Goal: Task Accomplishment & Management: Use online tool/utility

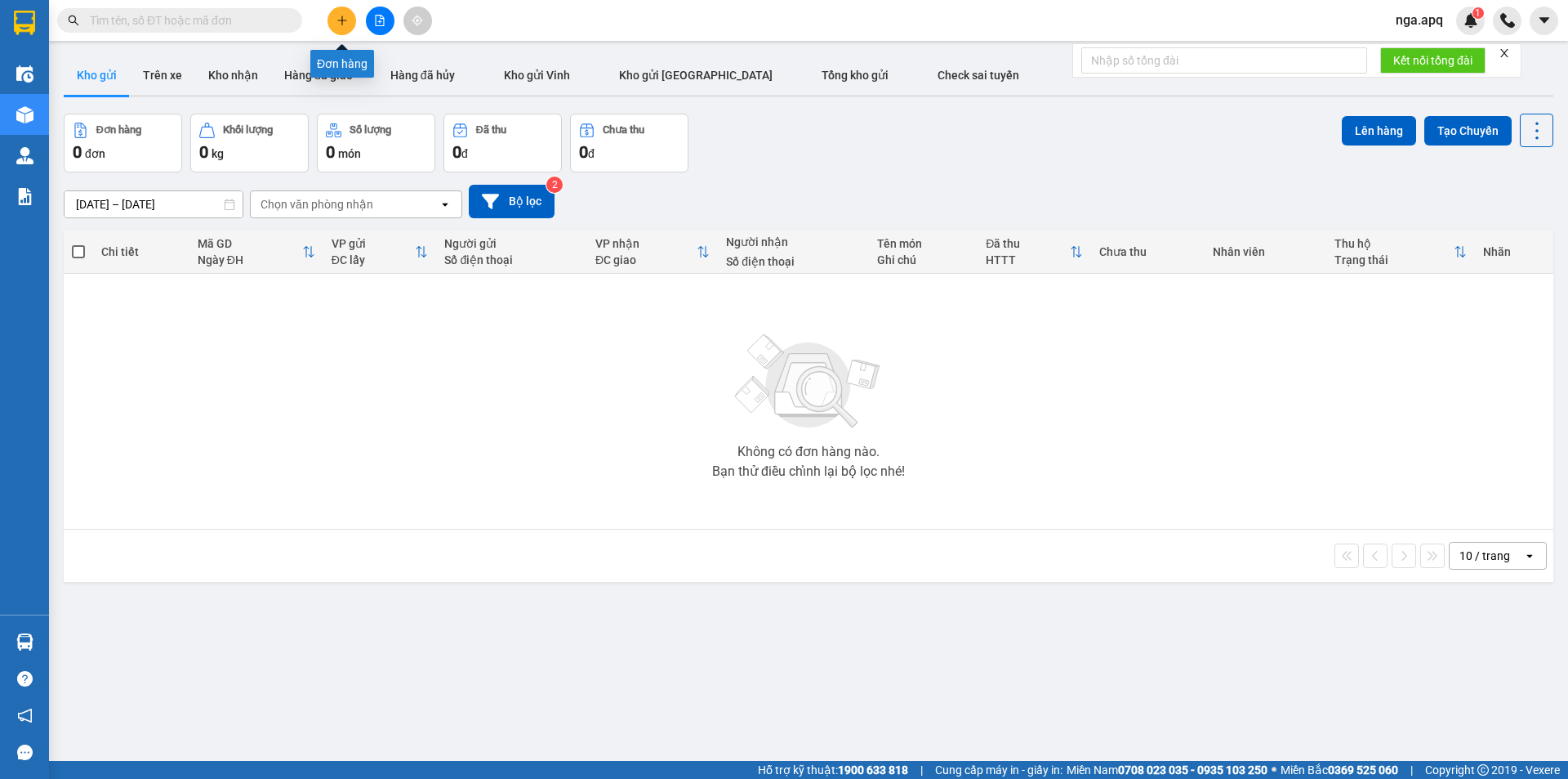
click at [341, 18] on icon "plus" at bounding box center [342, 20] width 12 height 12
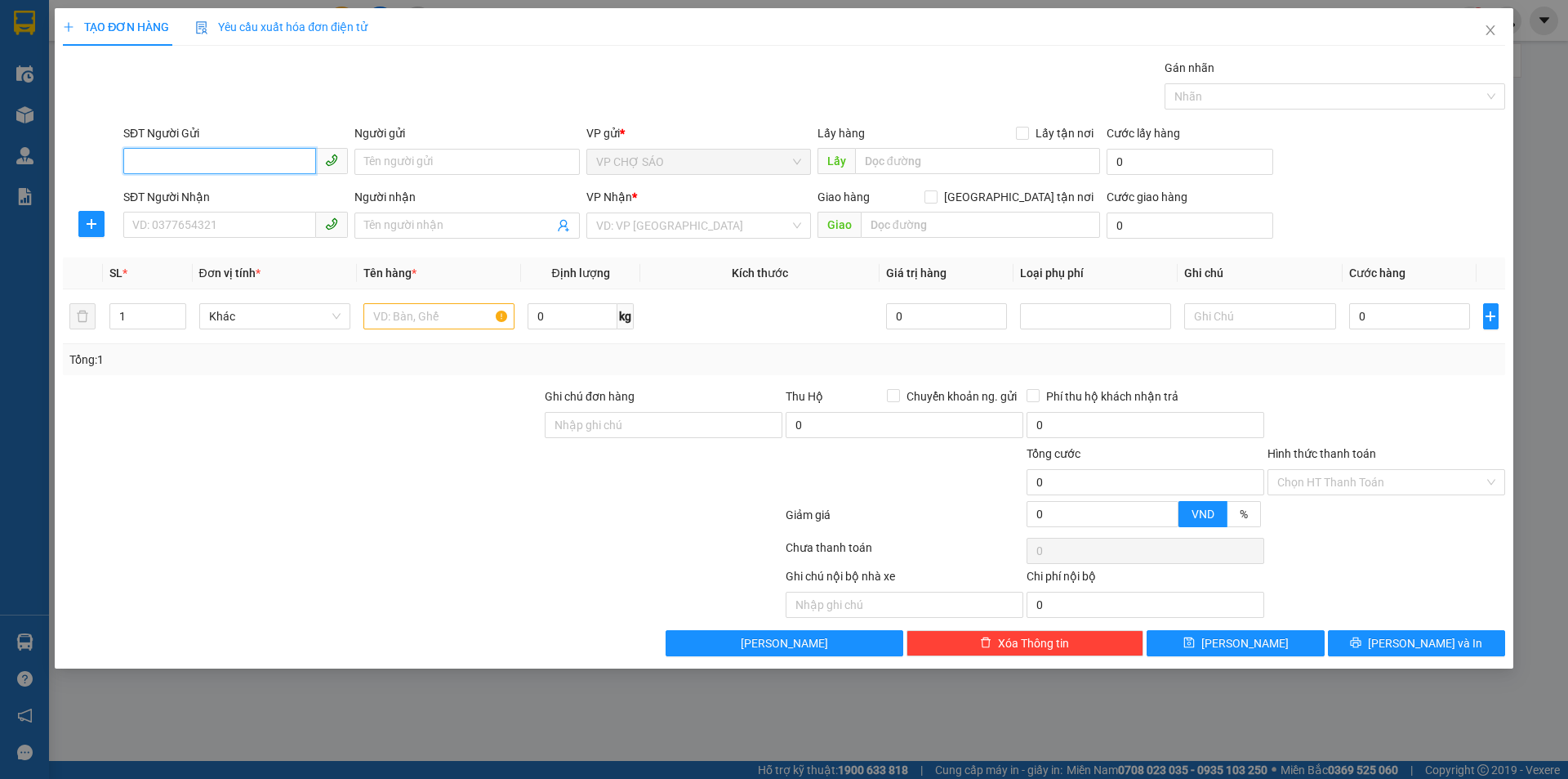
click at [140, 160] on input "SĐT Người Gửi" at bounding box center [220, 160] width 193 height 26
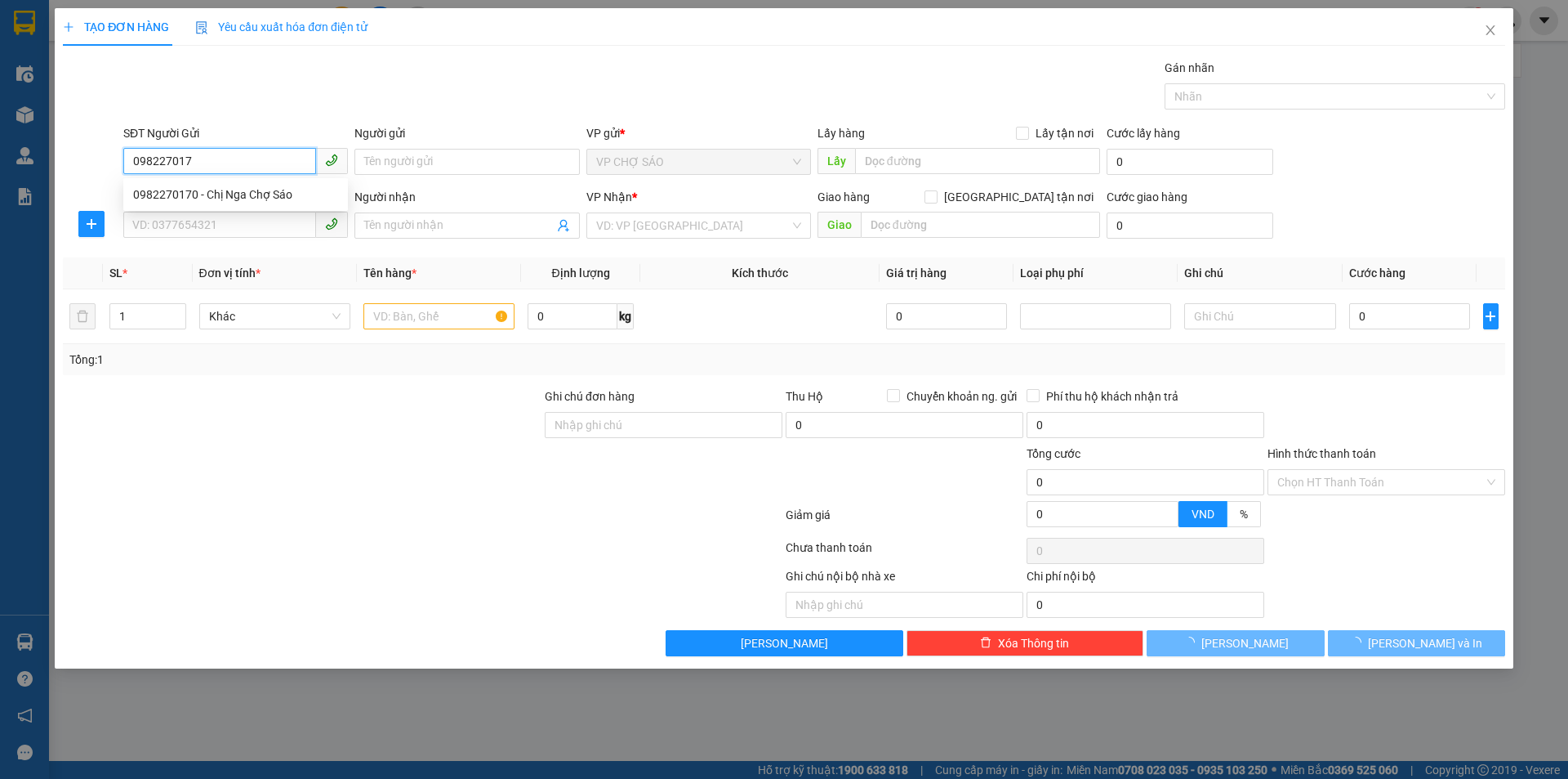
type input "0982270170"
click at [156, 191] on div "0982270170 - Chị Nga Chợ Sáo" at bounding box center [236, 194] width 205 height 18
type input "Chị Nga Chợ Sáo"
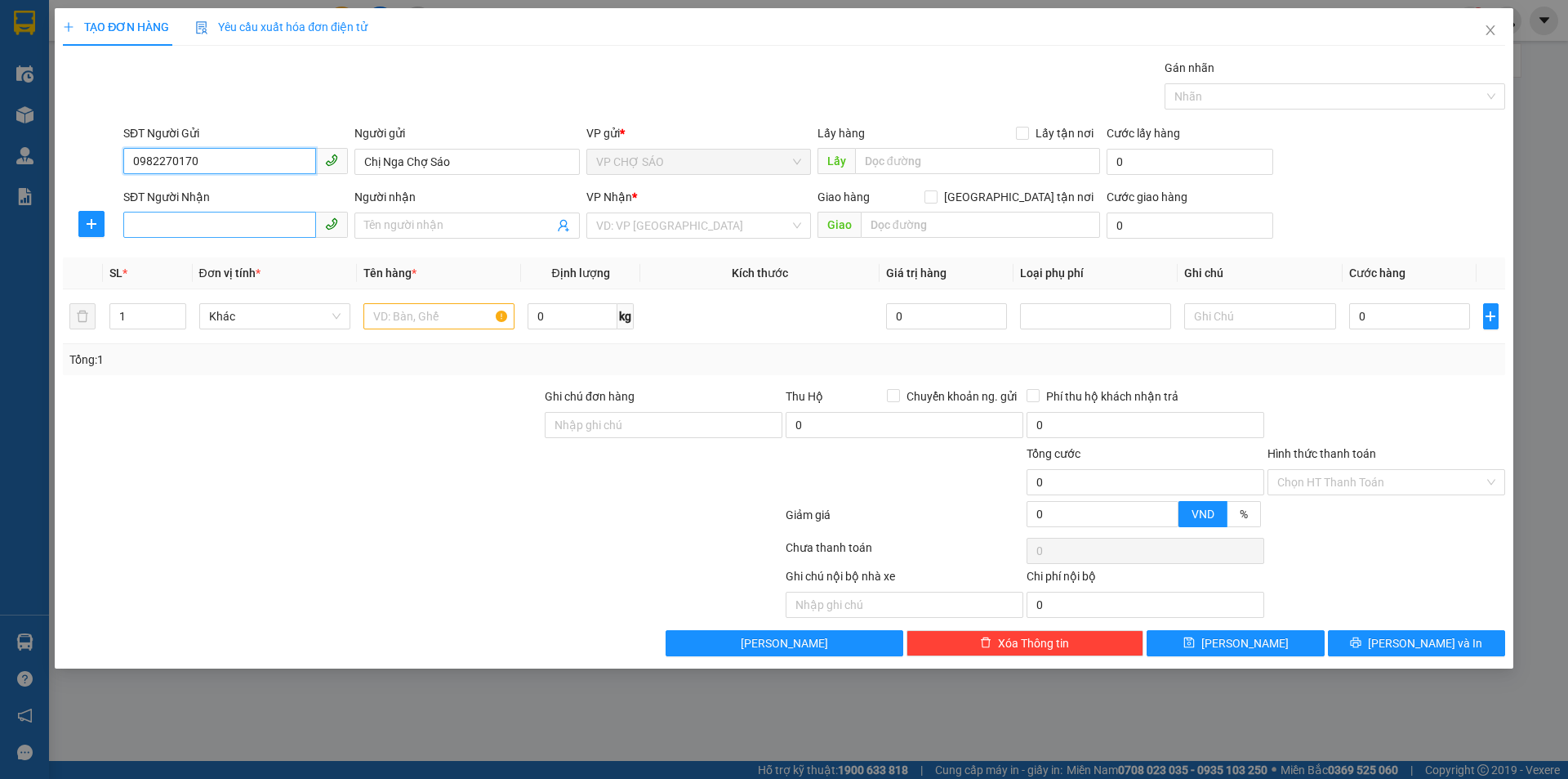
type input "0982270170"
click at [148, 226] on input "SĐT Người Nhận" at bounding box center [220, 224] width 193 height 26
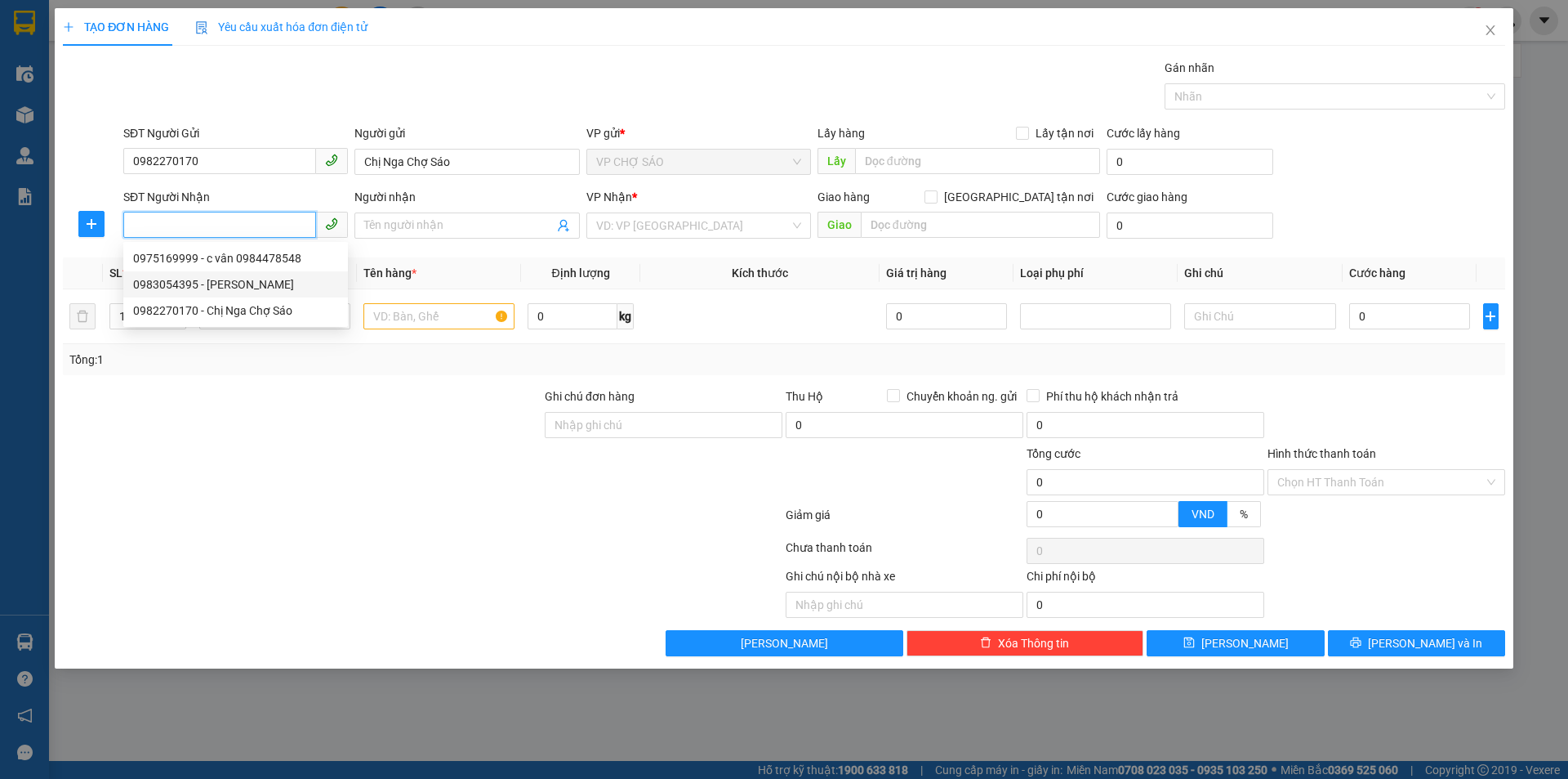
click at [148, 284] on div "0983054395 - Phương Anh" at bounding box center [236, 284] width 205 height 18
type input "0983054395"
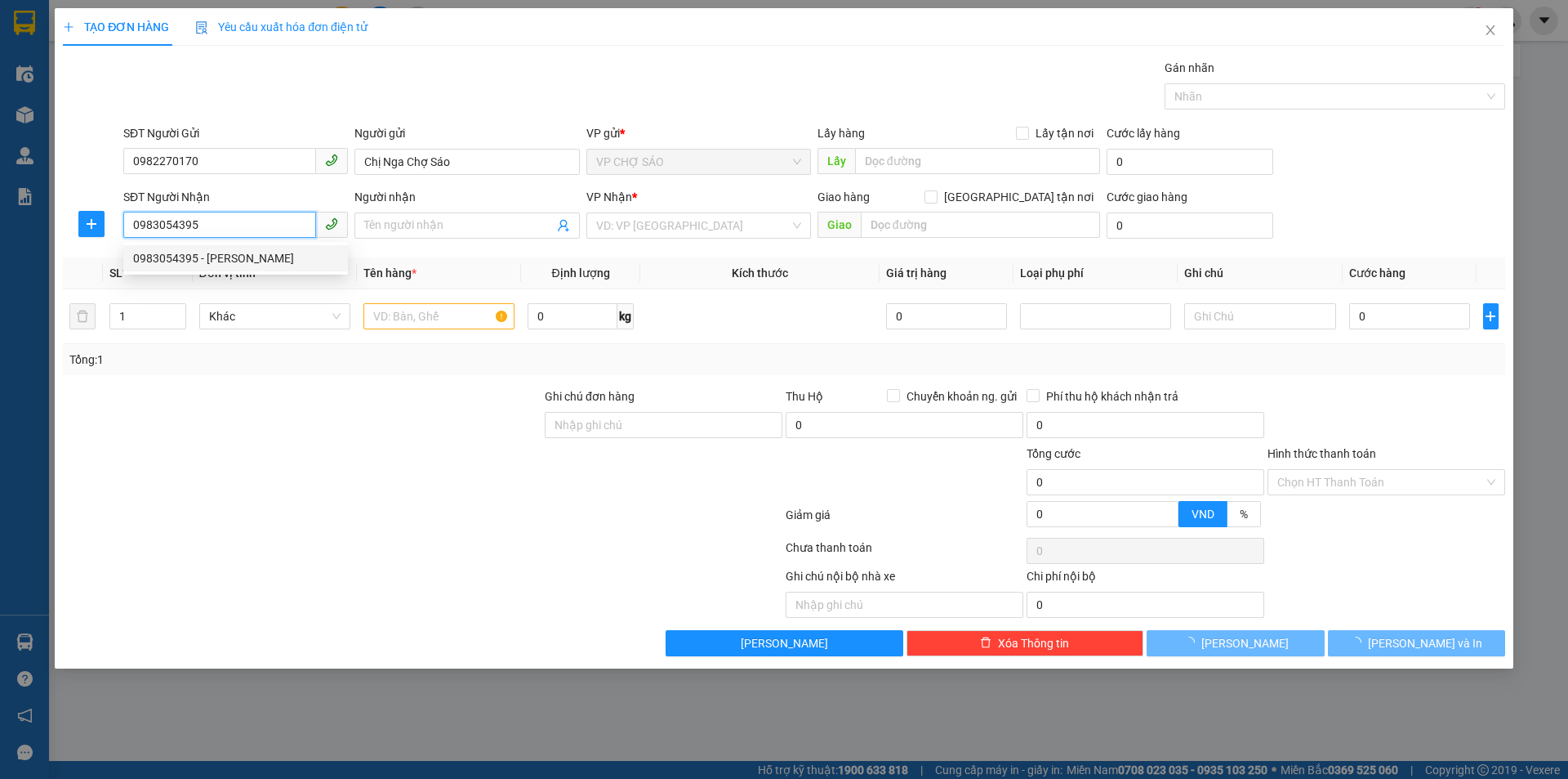
type input "Phương Anh"
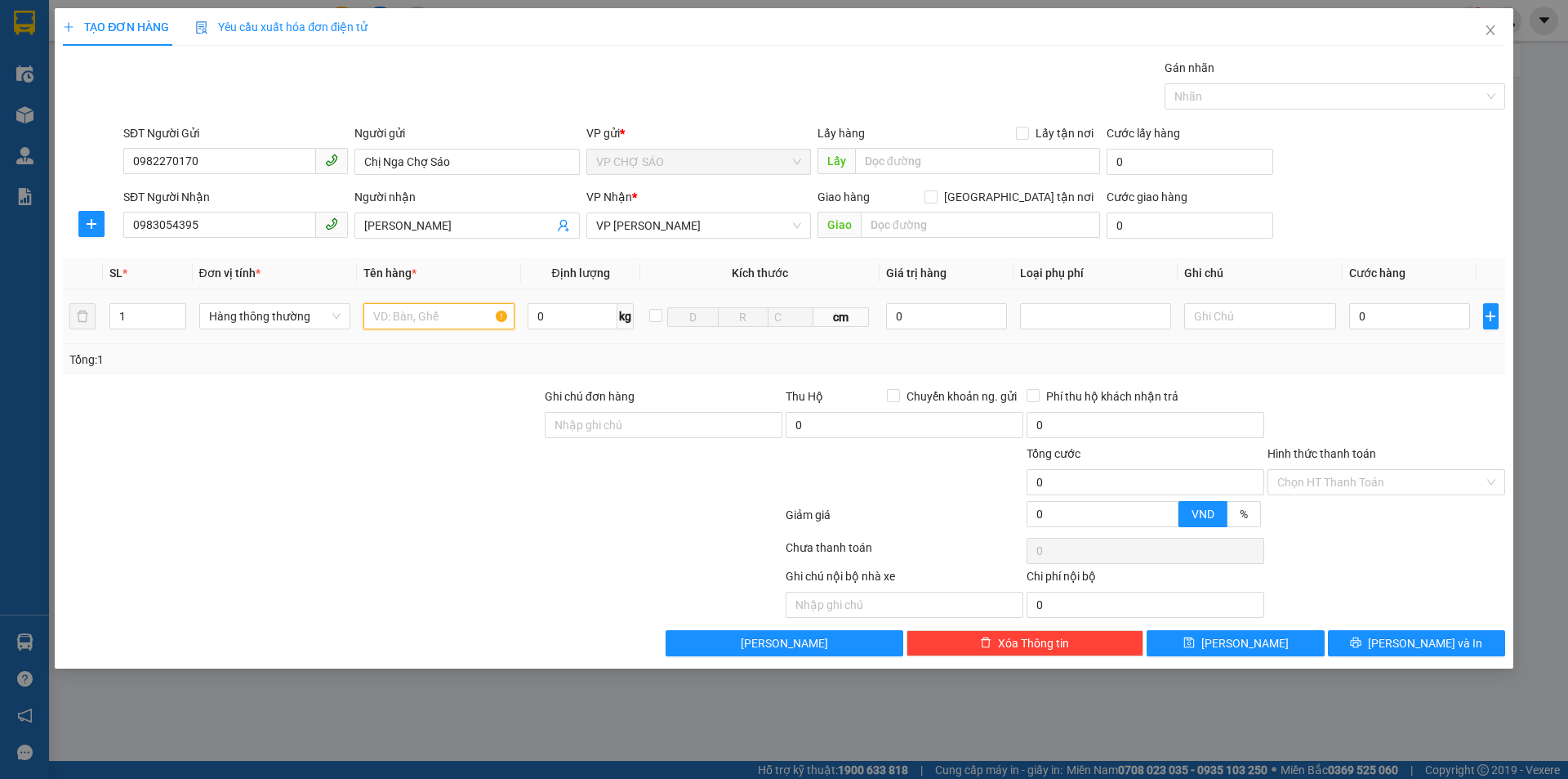
click at [373, 317] on input "text" at bounding box center [439, 316] width 152 height 26
type input "thưc phâm"
click at [1375, 320] on input "0" at bounding box center [1410, 316] width 122 height 26
type input "4"
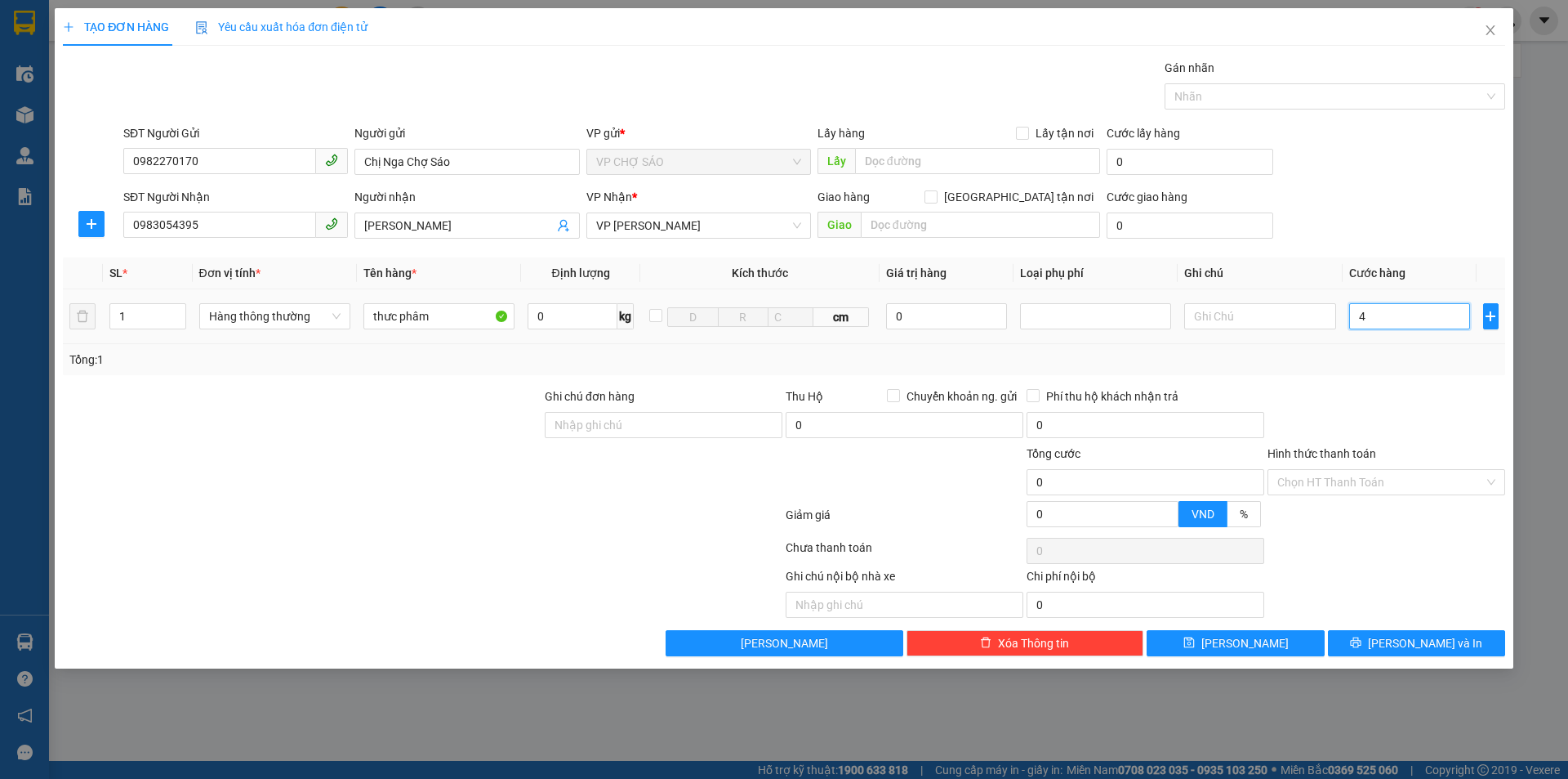
type input "4"
type input "40"
type input "400"
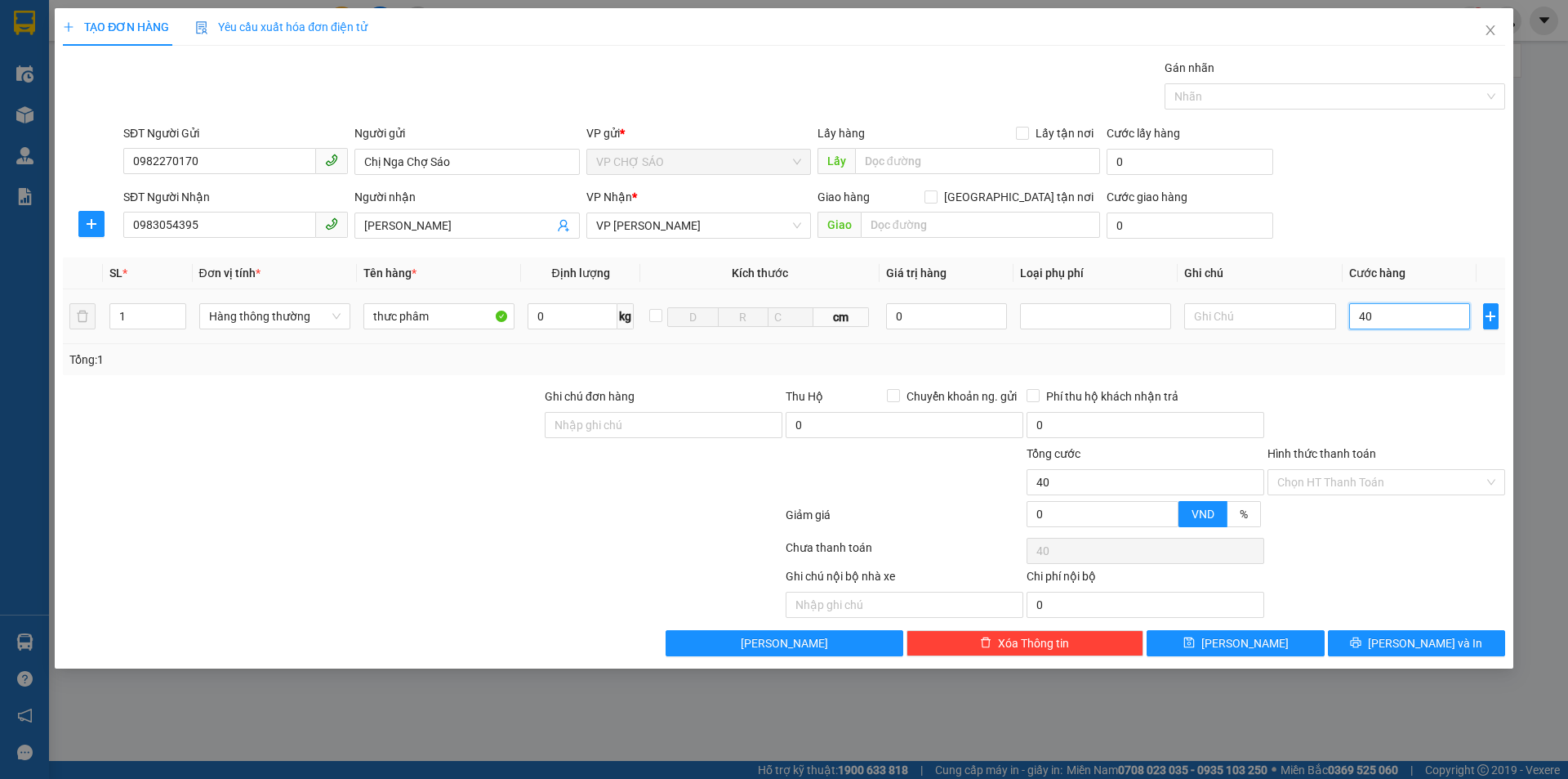
type input "400"
type input "4.000"
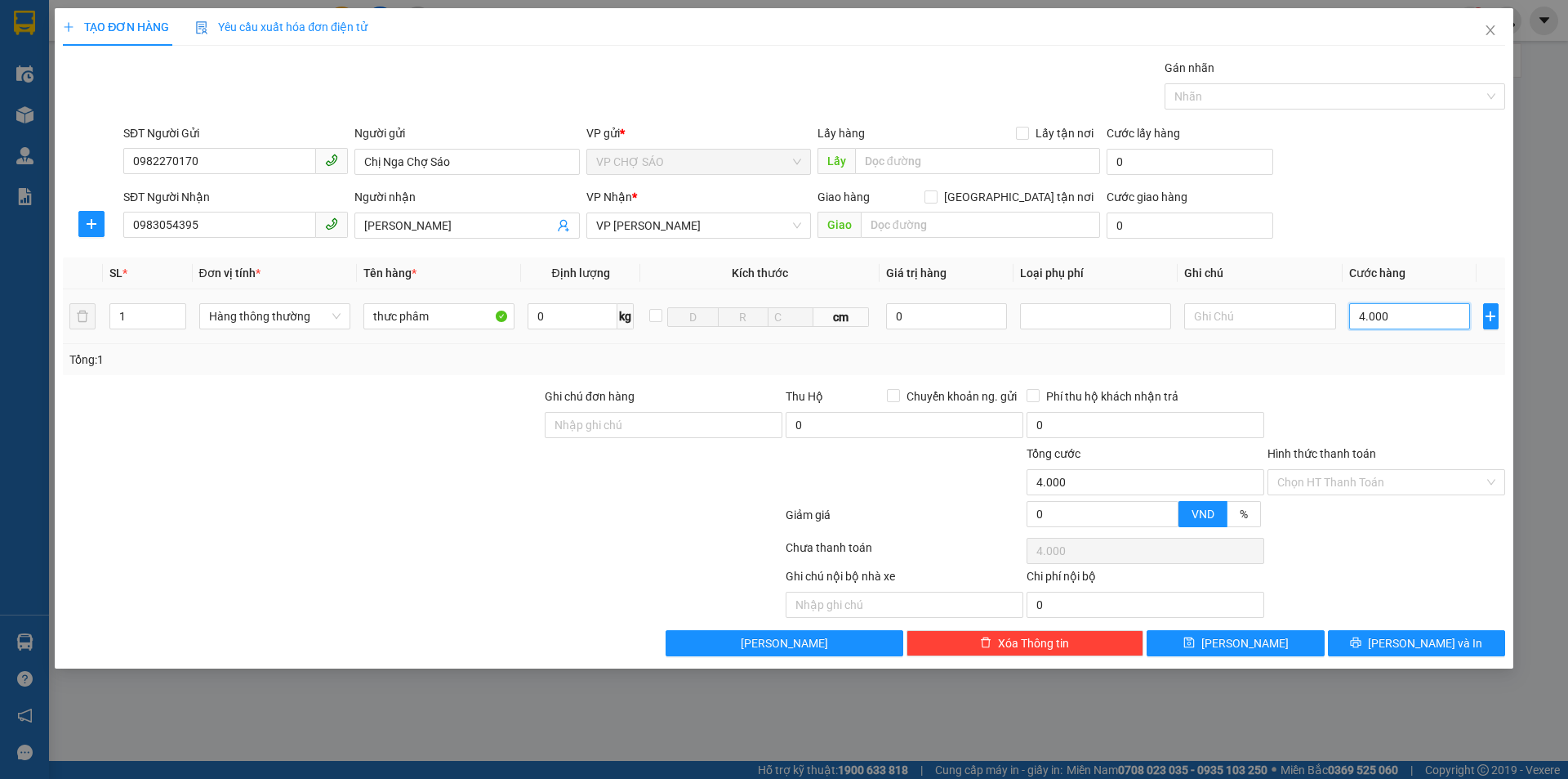
type input "40.000"
click at [1380, 484] on input "Hình thức thanh toán" at bounding box center [1380, 483] width 206 height 25
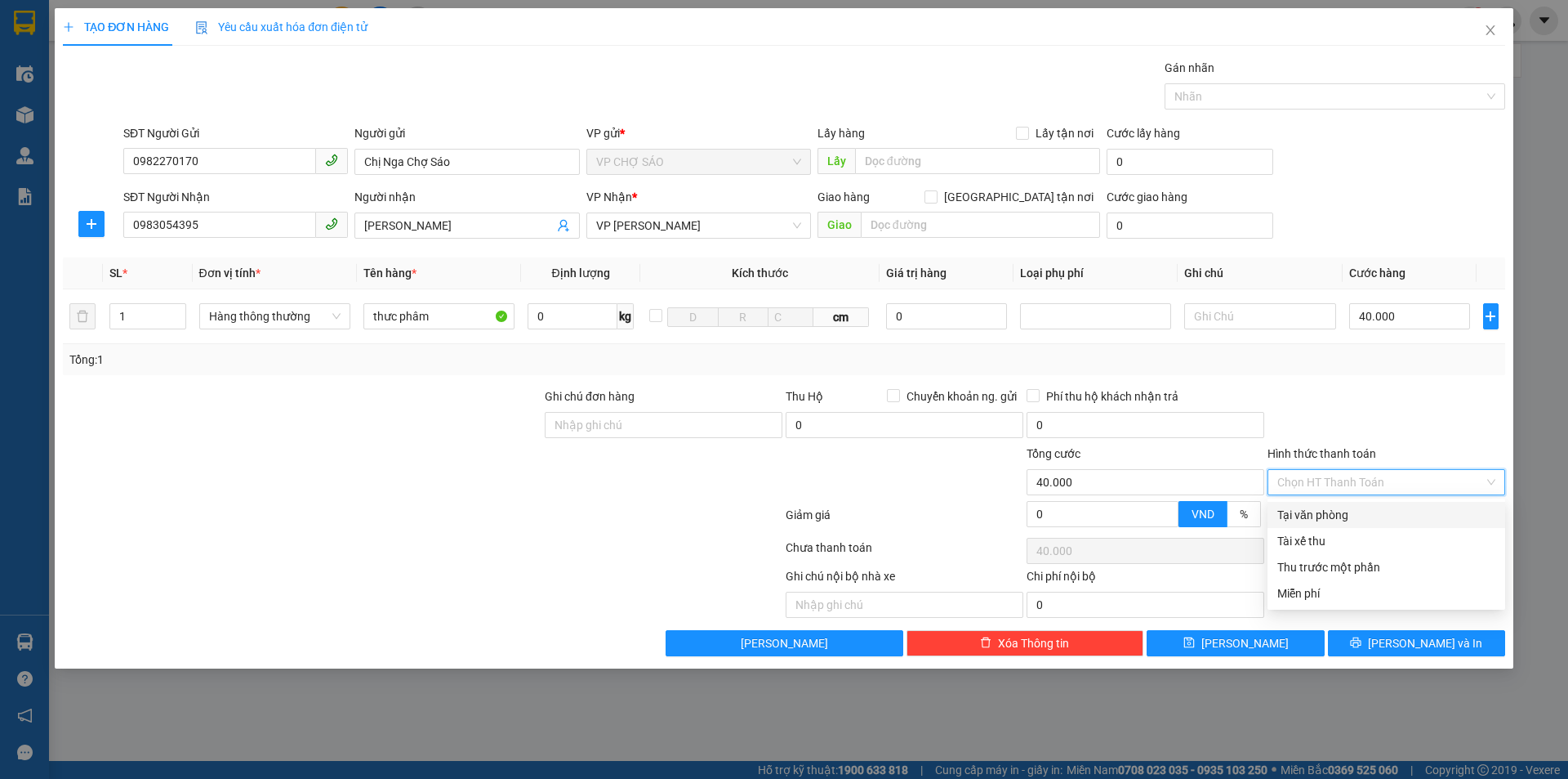
click at [1341, 515] on div "Tại văn phòng" at bounding box center [1386, 514] width 218 height 18
type input "0"
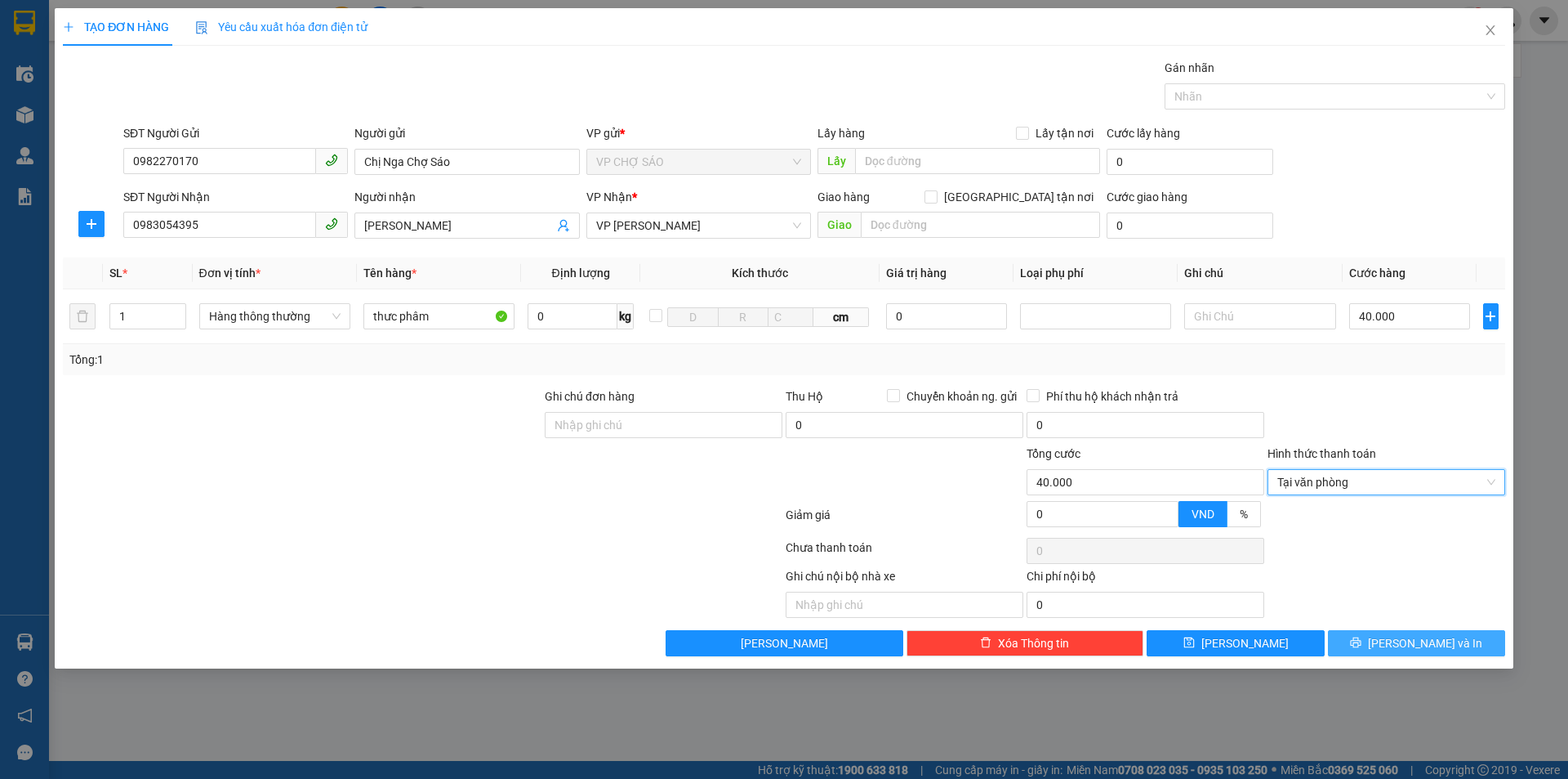
click at [1408, 642] on span "Lưu và In" at bounding box center [1424, 643] width 114 height 18
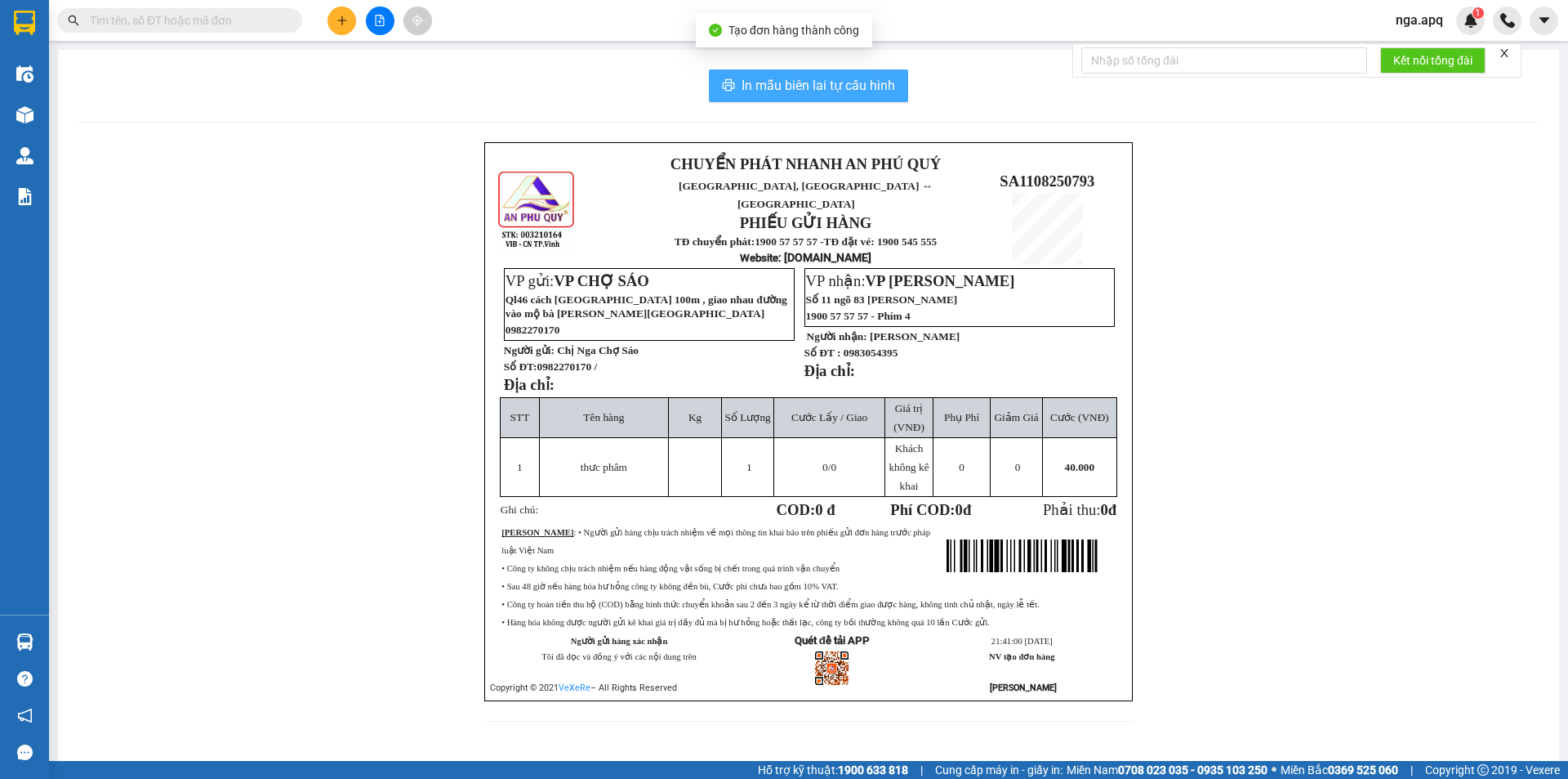
click at [789, 76] on span "In mẫu biên lai tự cấu hình" at bounding box center [818, 84] width 153 height 20
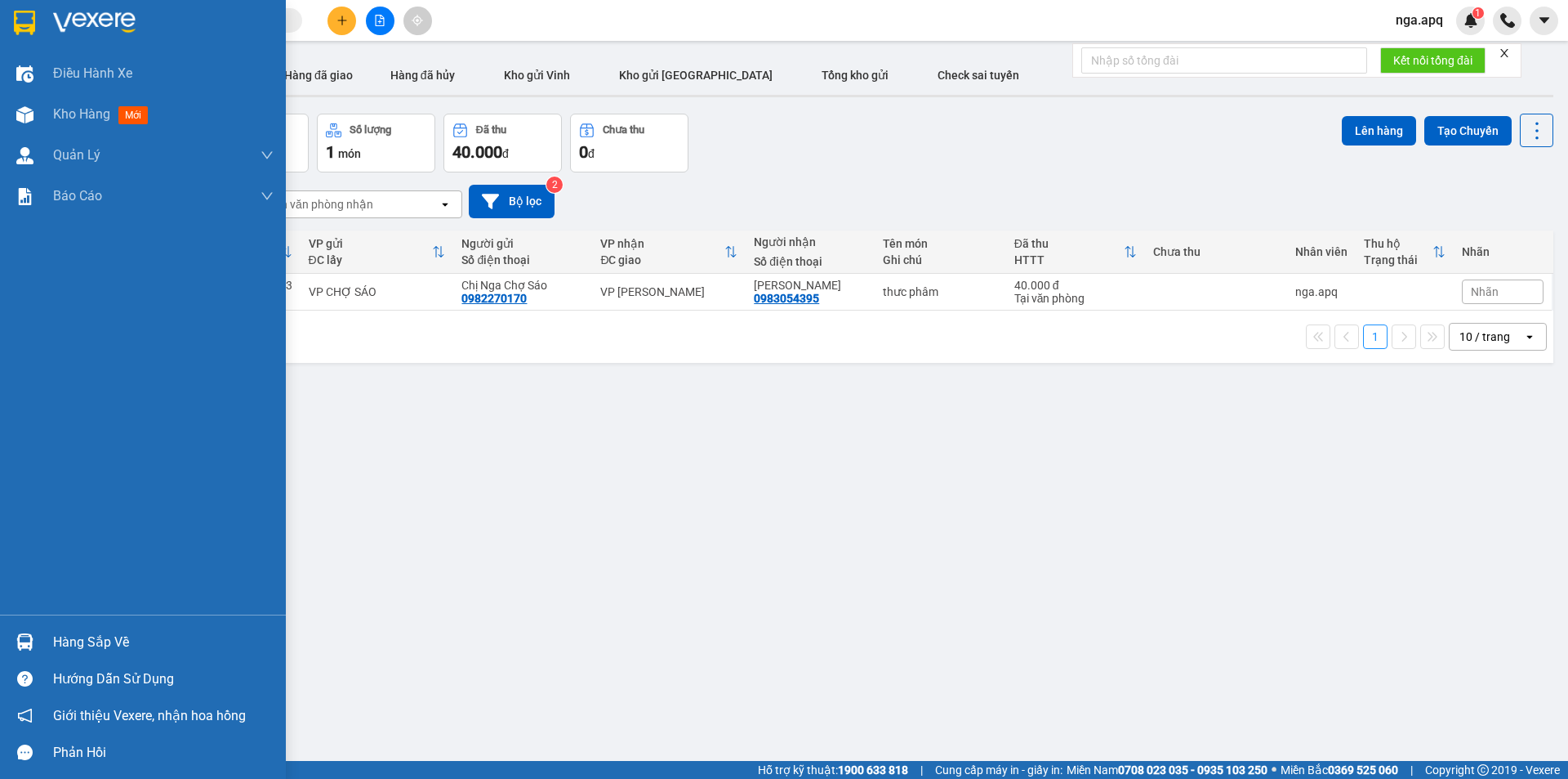
click at [31, 636] on img at bounding box center [25, 642] width 17 height 17
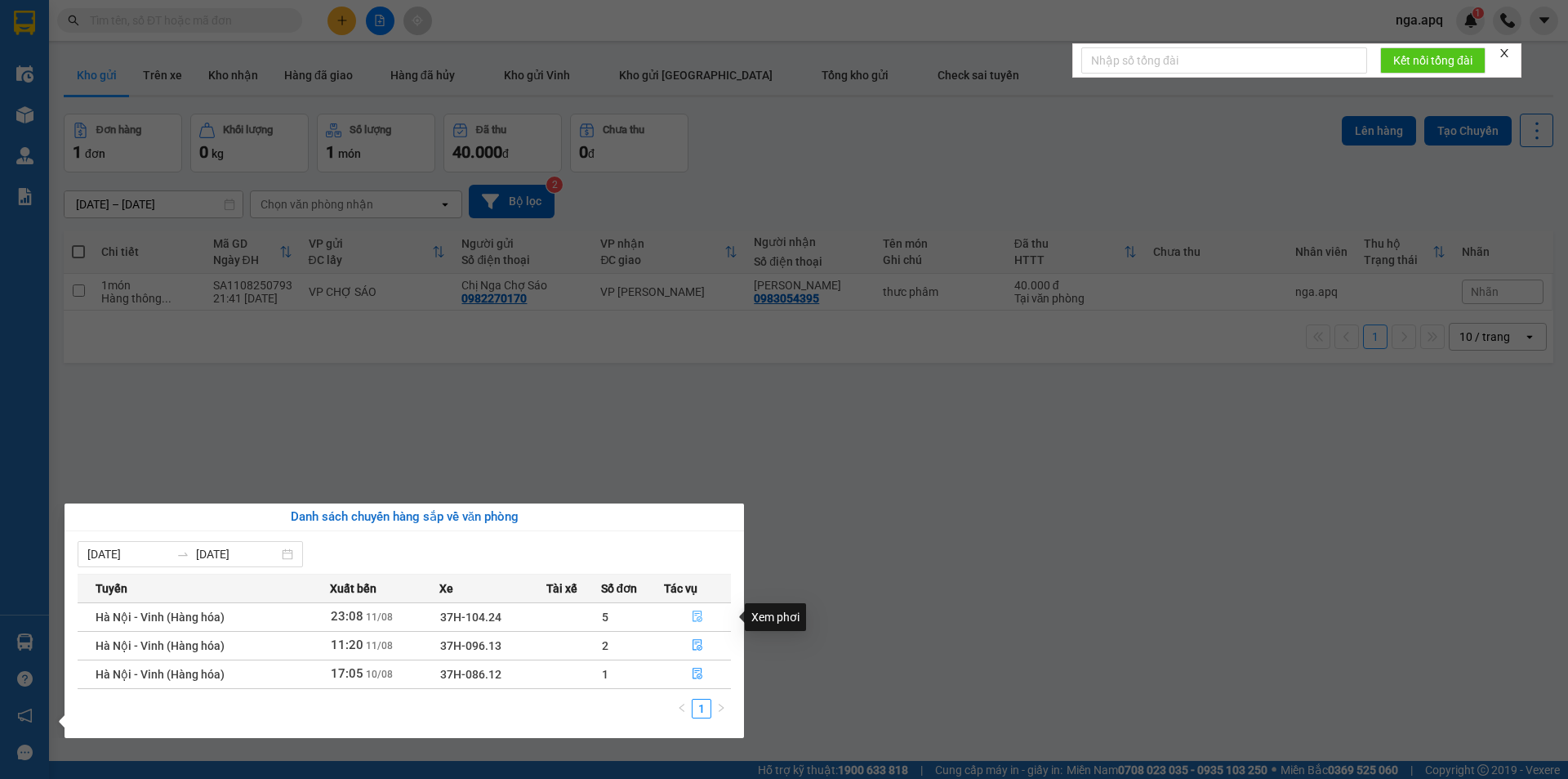
click at [703, 616] on icon "file-done" at bounding box center [697, 616] width 12 height 12
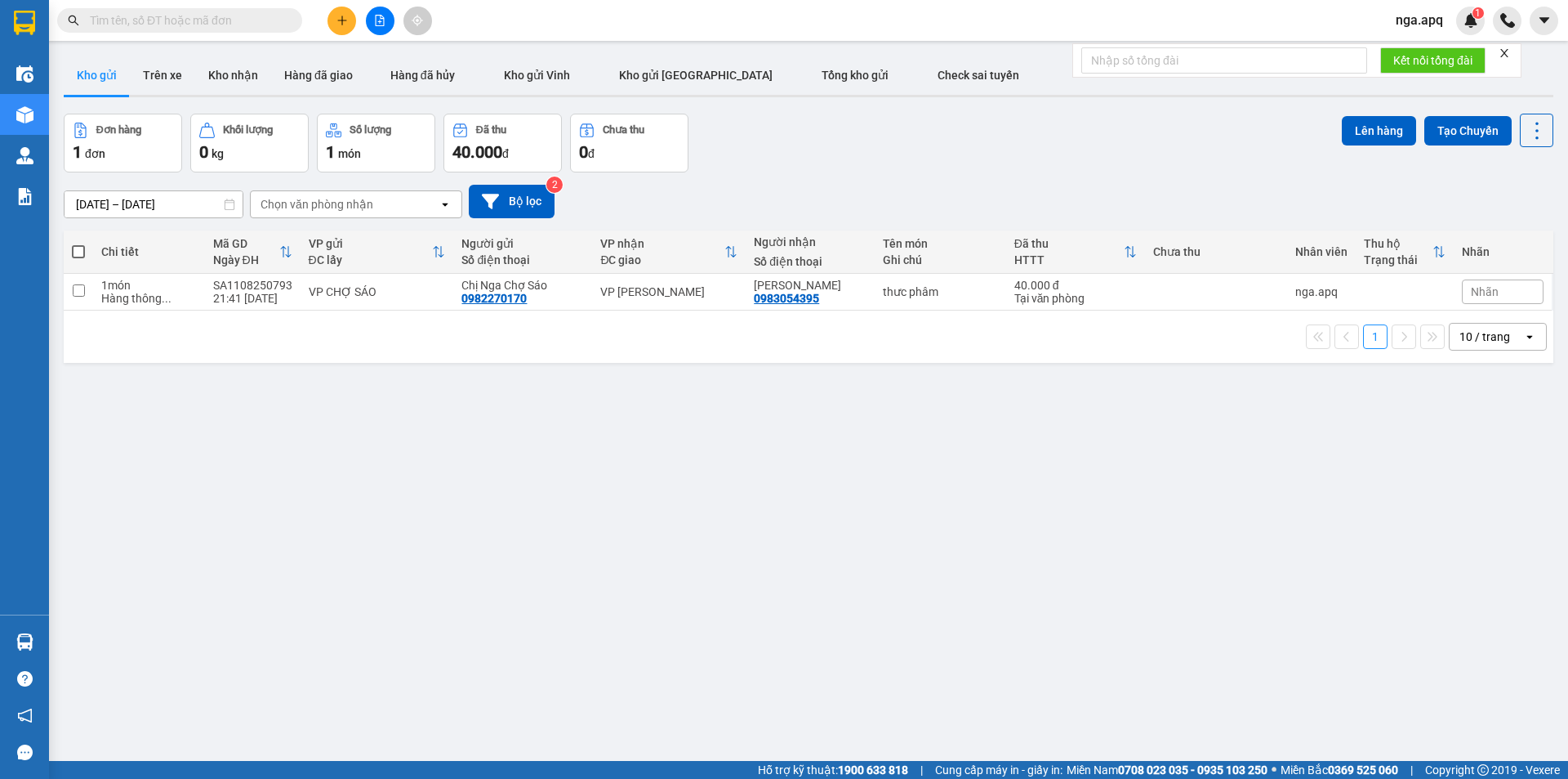
click at [82, 248] on span at bounding box center [79, 251] width 13 height 13
click at [79, 244] on input "checkbox" at bounding box center [79, 244] width 0 height 0
checkbox input "true"
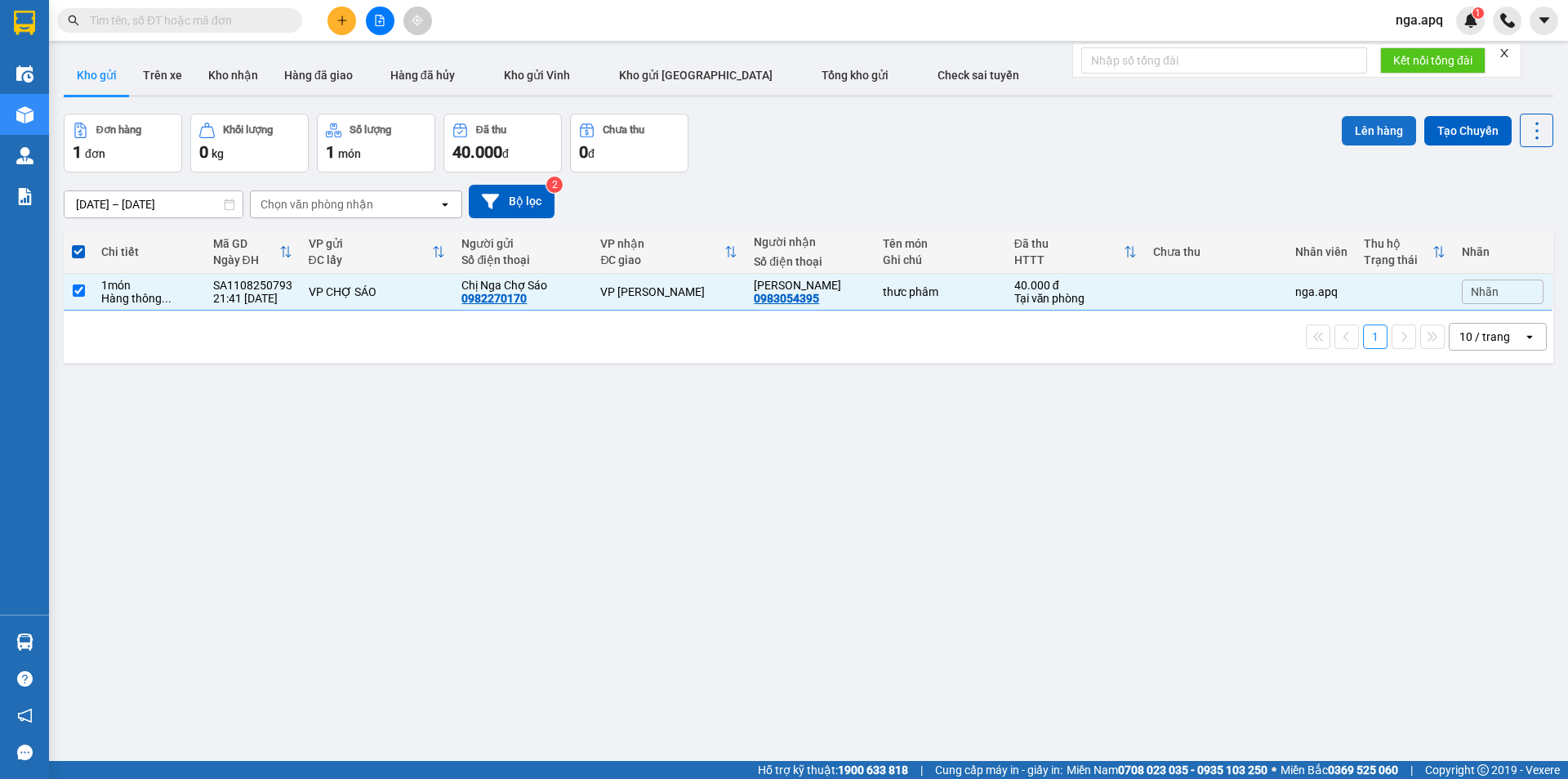
click at [1361, 128] on button "Lên hàng" at bounding box center [1378, 130] width 74 height 30
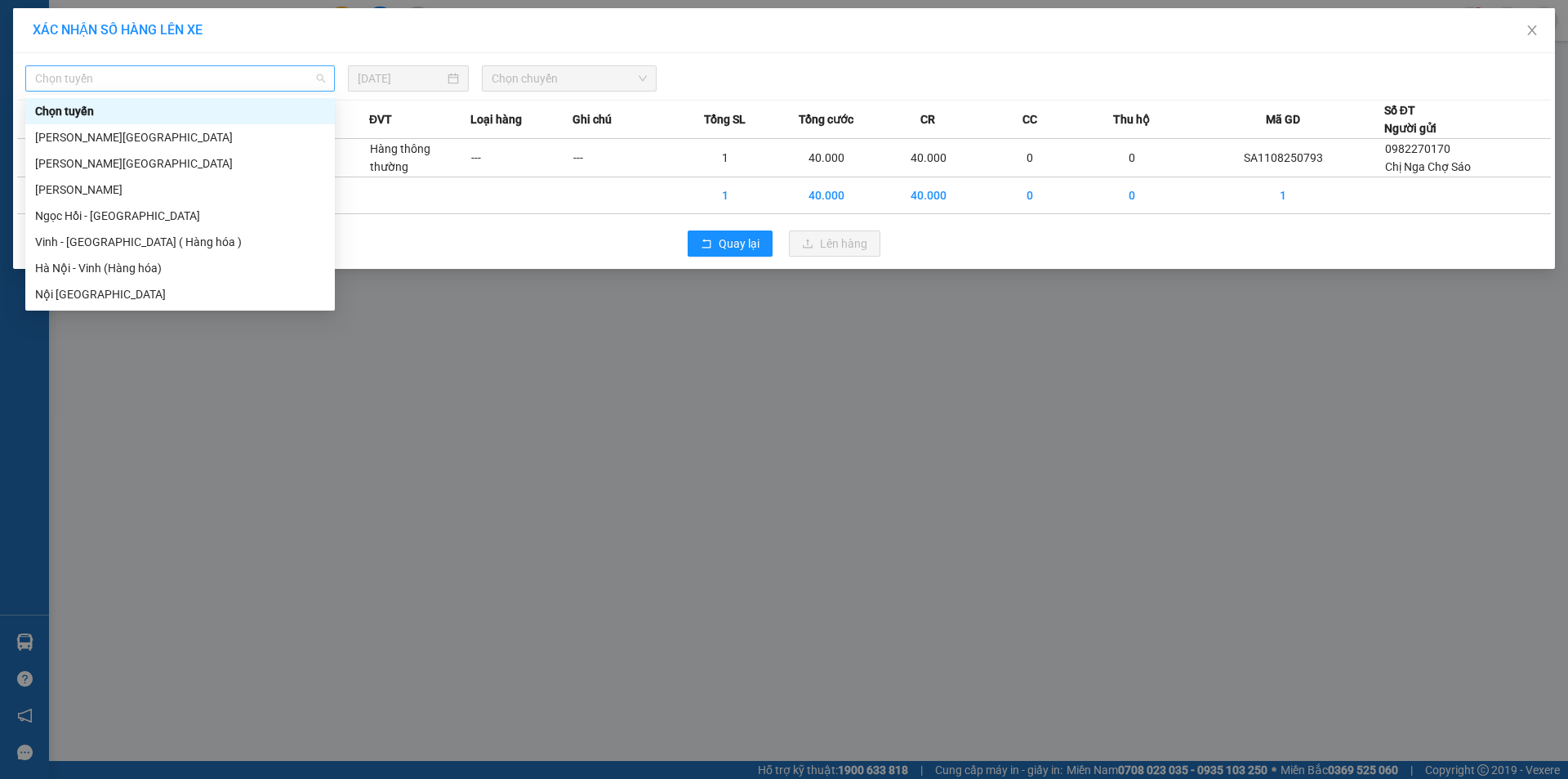
click at [74, 74] on span "Chọn tuyến" at bounding box center [180, 79] width 290 height 25
click at [53, 237] on div "Vinh - Hà Nội ( Hàng hóa )" at bounding box center [180, 242] width 290 height 18
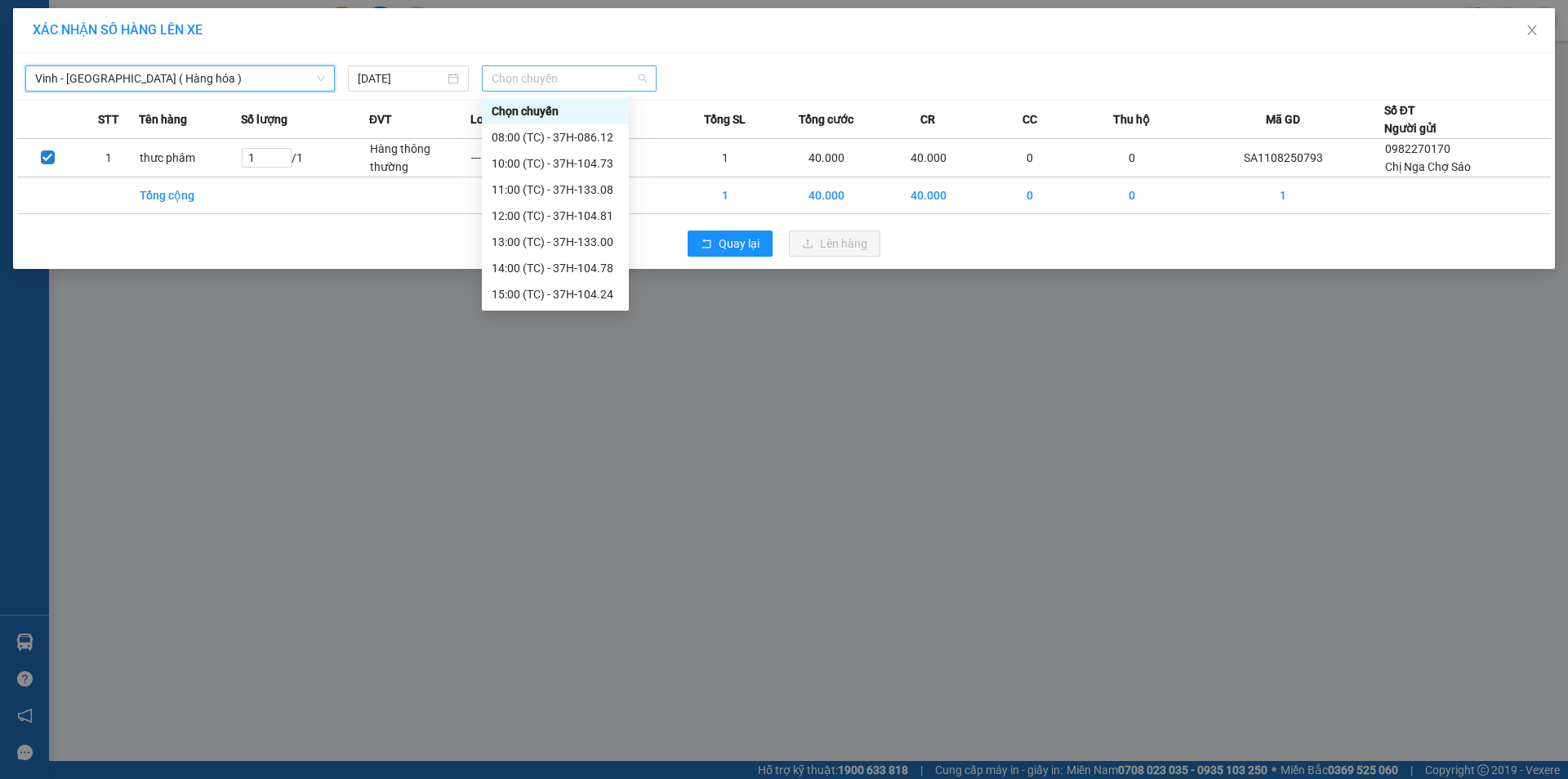
click at [544, 79] on span "Chọn chuyến" at bounding box center [570, 79] width 155 height 25
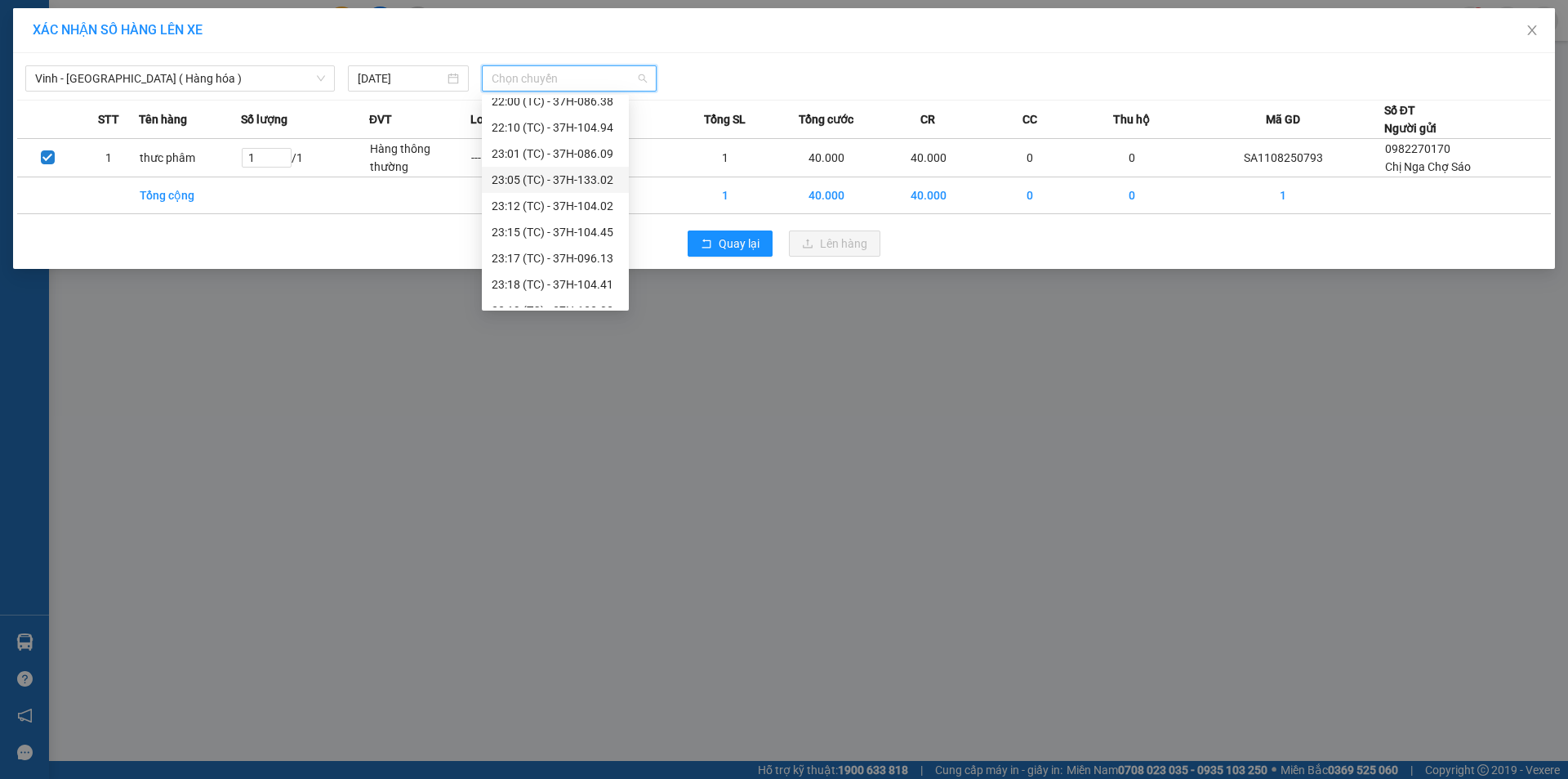
click at [531, 181] on div "23:05 (TC) - 37H-133.02" at bounding box center [555, 179] width 128 height 18
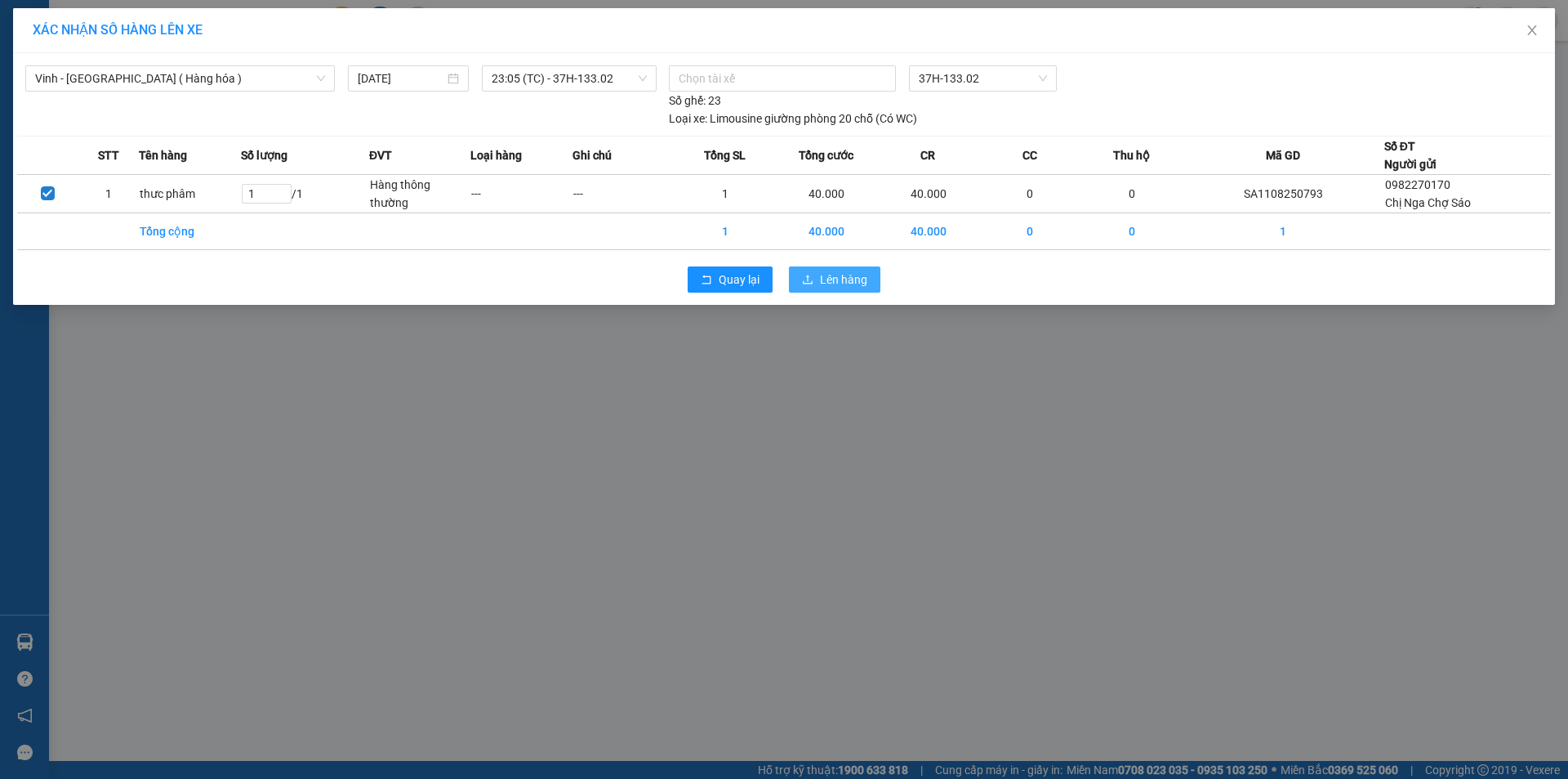
click at [823, 276] on span "Lên hàng" at bounding box center [843, 279] width 47 height 18
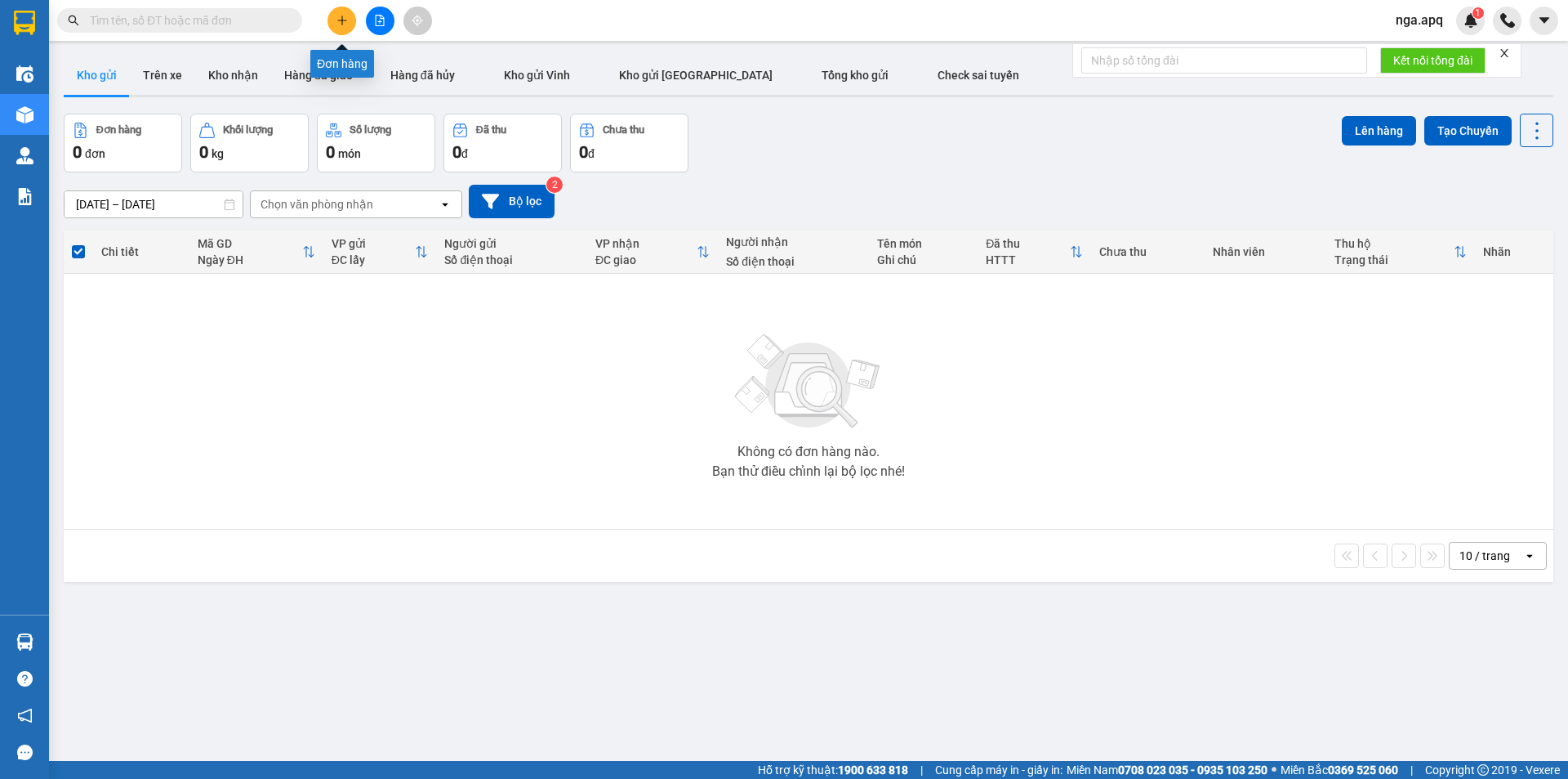
click at [339, 14] on icon "plus" at bounding box center [342, 20] width 12 height 12
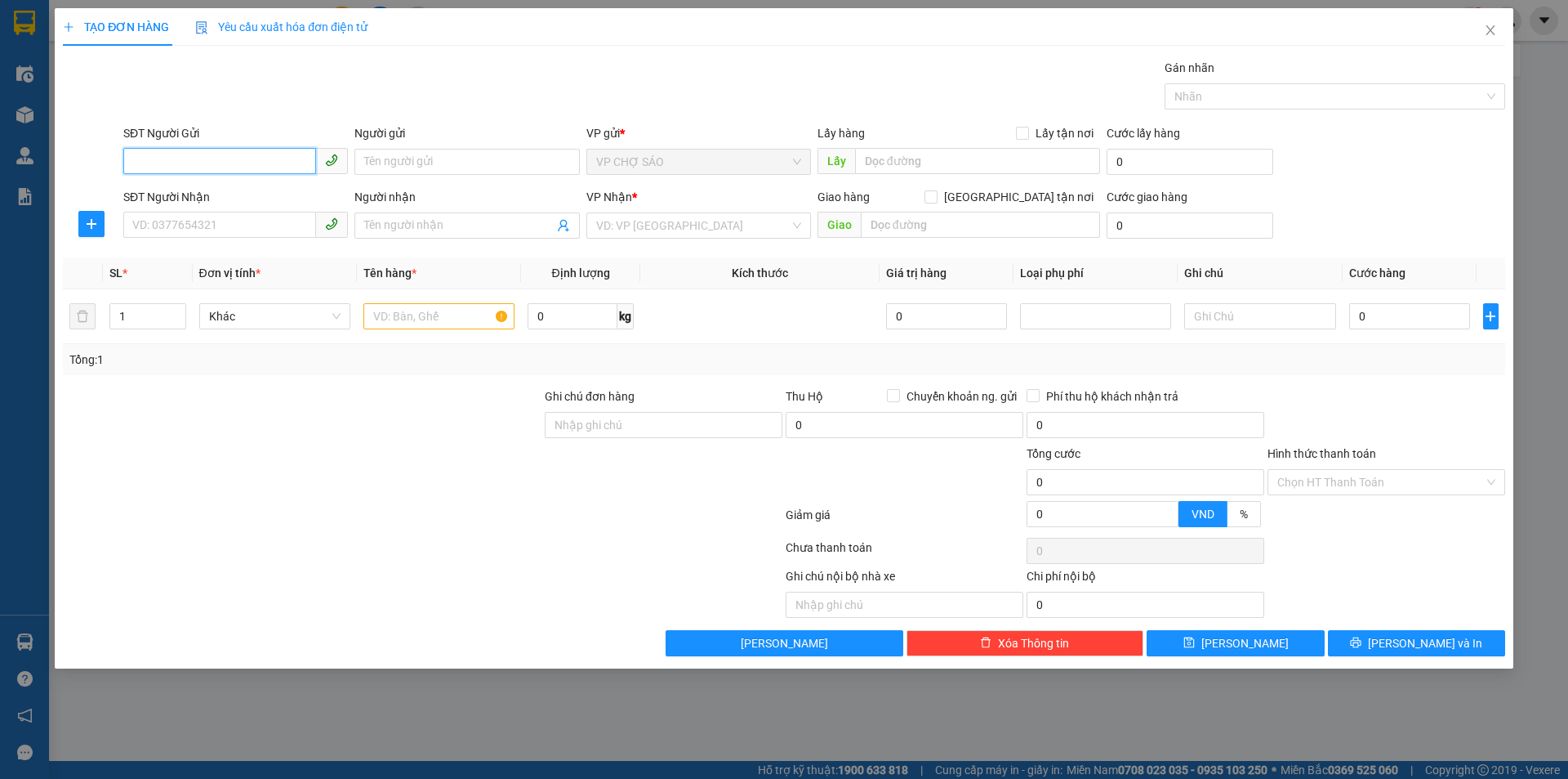
click at [140, 165] on input "SĐT Người Gửi" at bounding box center [220, 160] width 193 height 26
click at [225, 184] on div "0982270170 - Chị Nga Chợ Sáo" at bounding box center [236, 194] width 224 height 26
type input "0982270170"
type input "Chị Nga Chợ Sáo"
type input "0982270170"
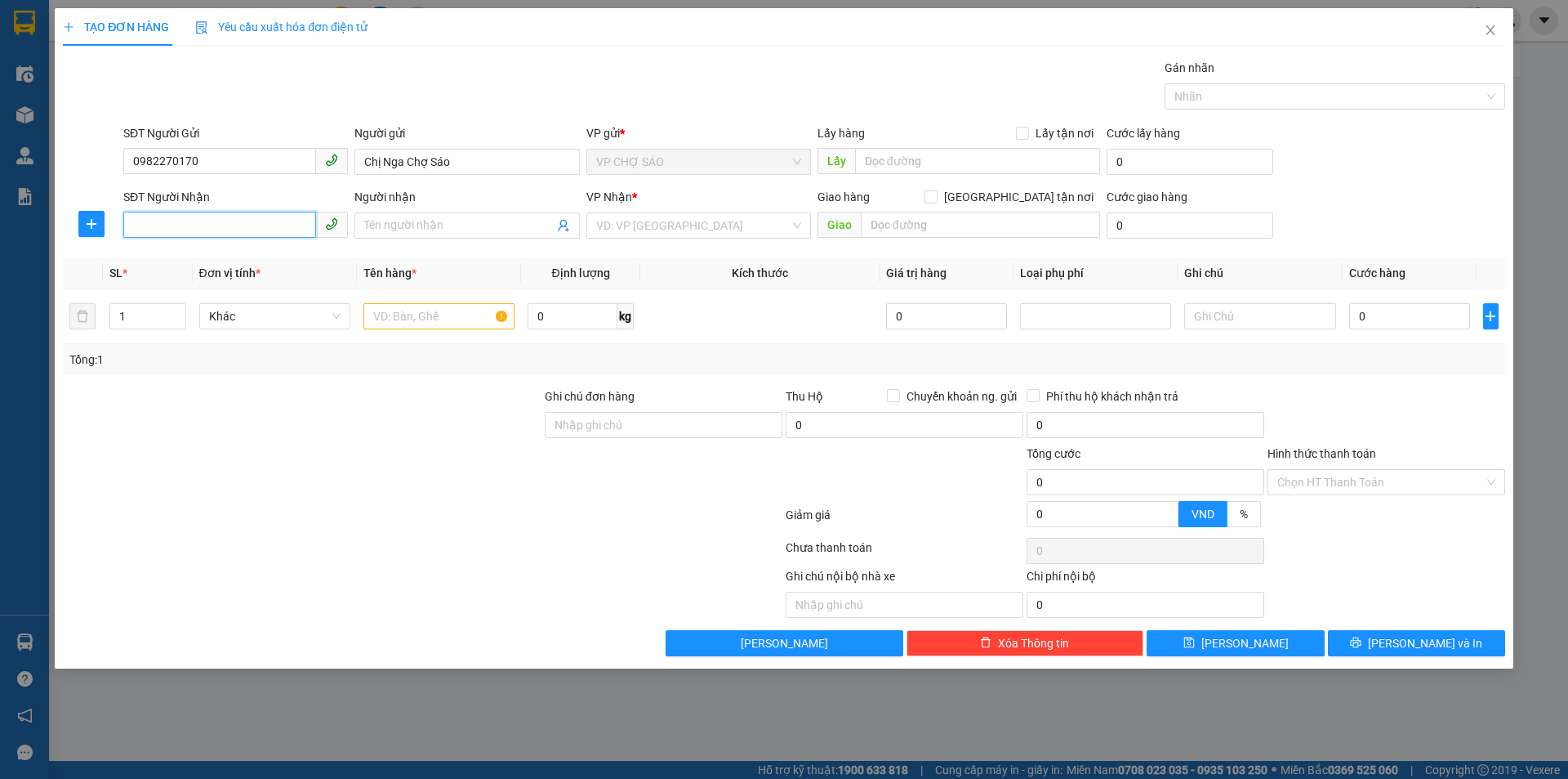
click at [198, 225] on input "SĐT Người Nhận" at bounding box center [220, 224] width 193 height 26
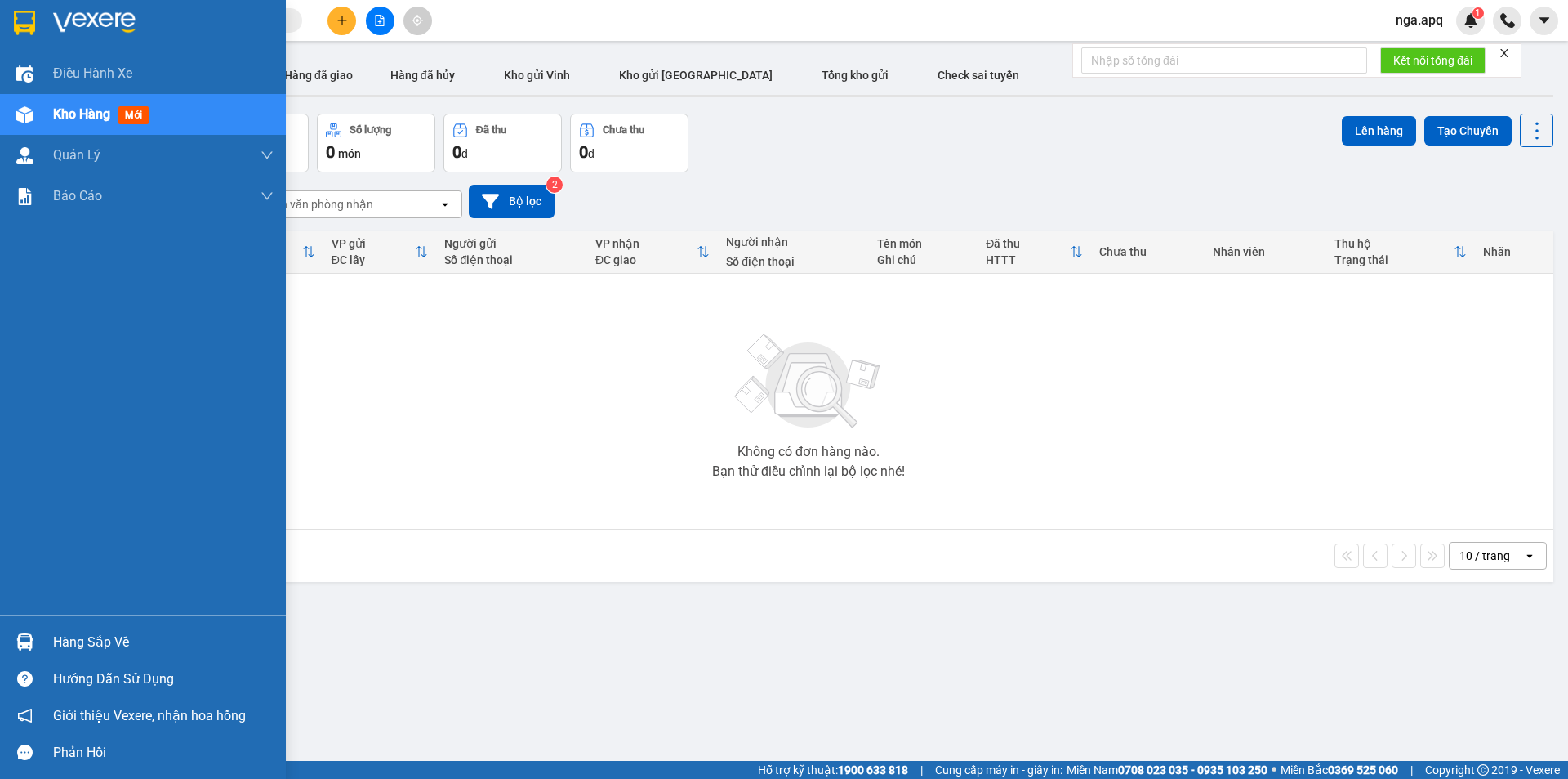
click at [18, 630] on div at bounding box center [25, 642] width 29 height 29
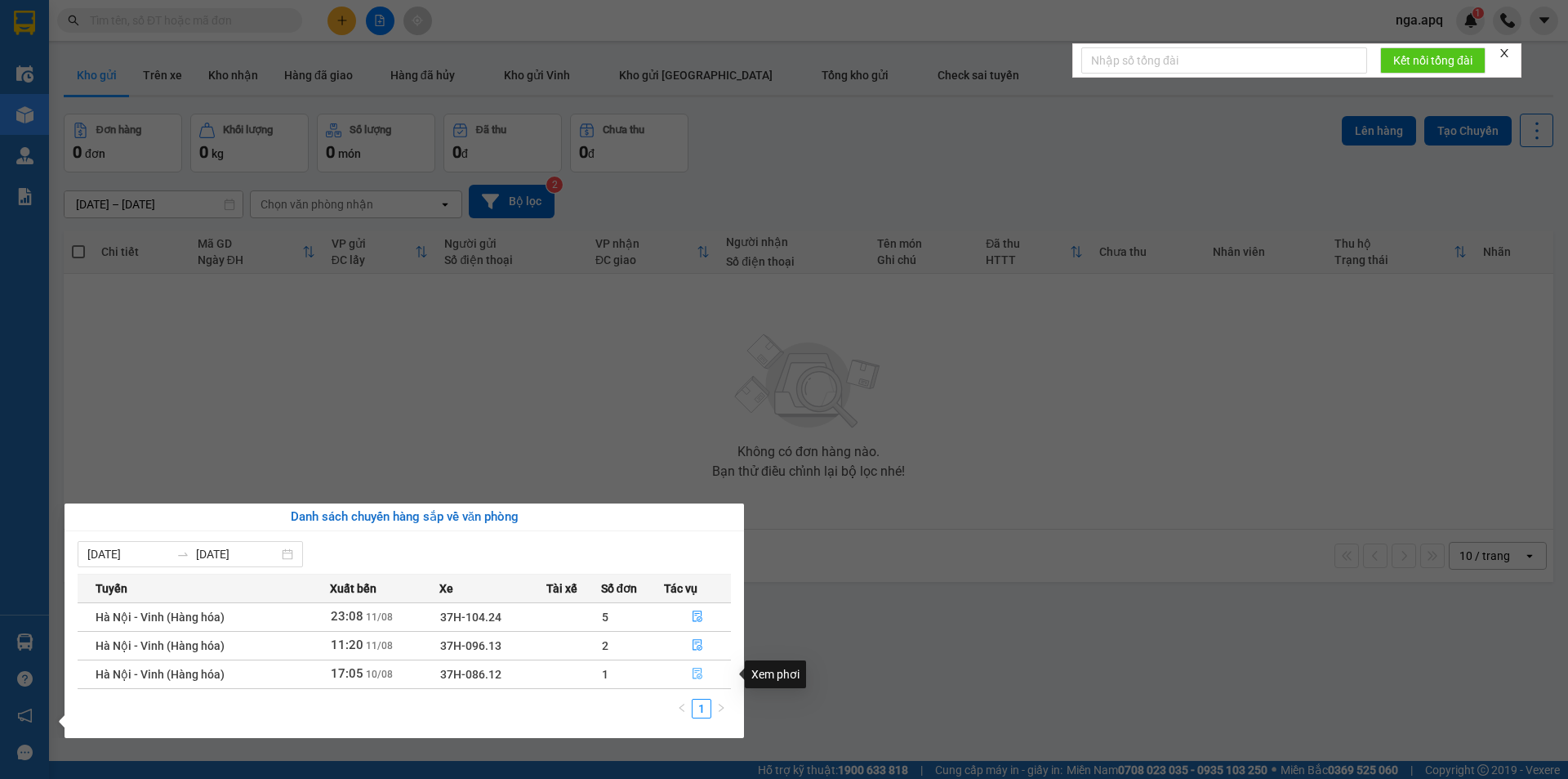
click at [694, 673] on icon "file-done" at bounding box center [697, 673] width 12 height 12
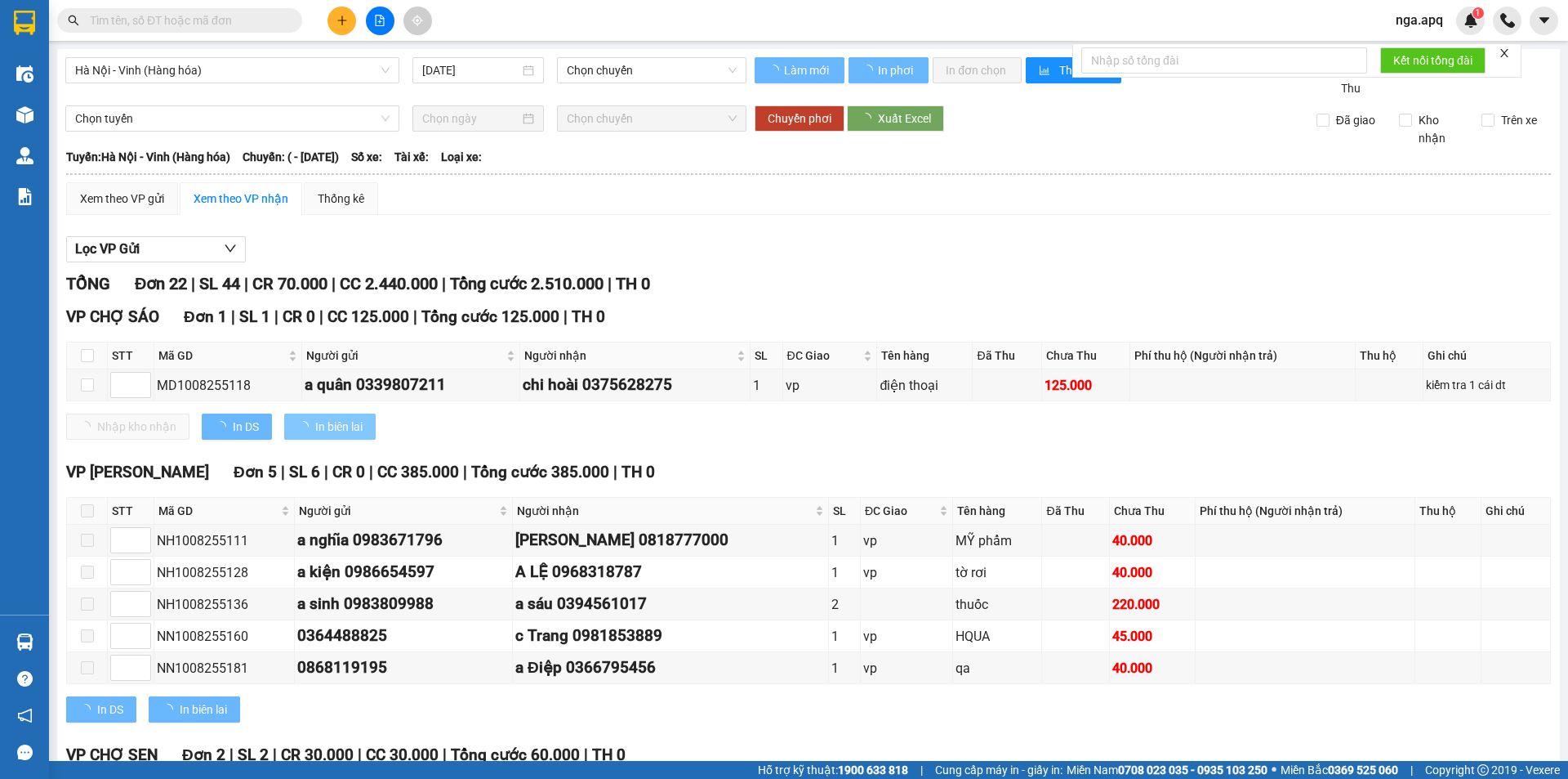
type input "[DATE]"
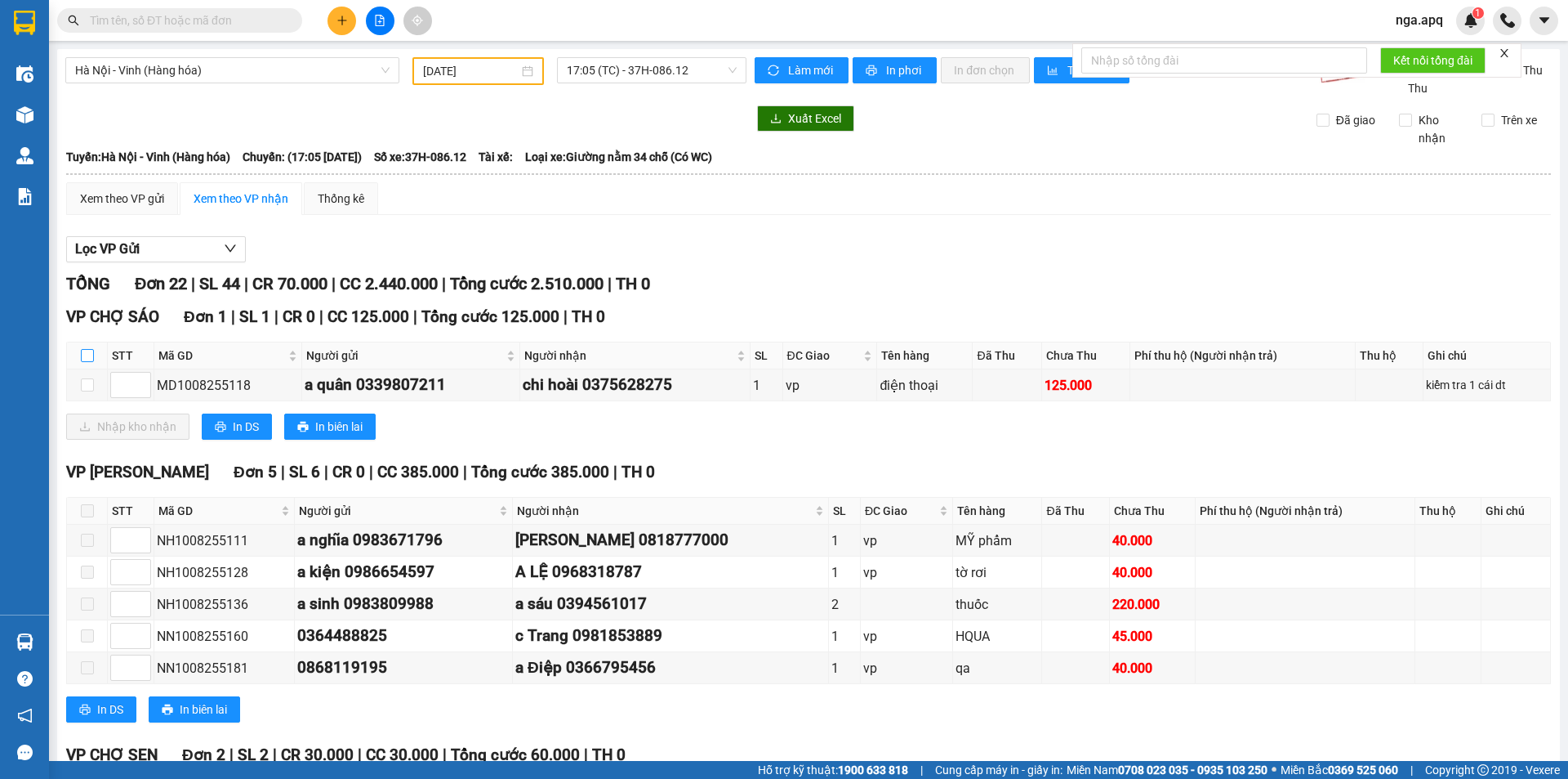
click at [86, 355] on input "checkbox" at bounding box center [87, 356] width 13 height 13
checkbox input "true"
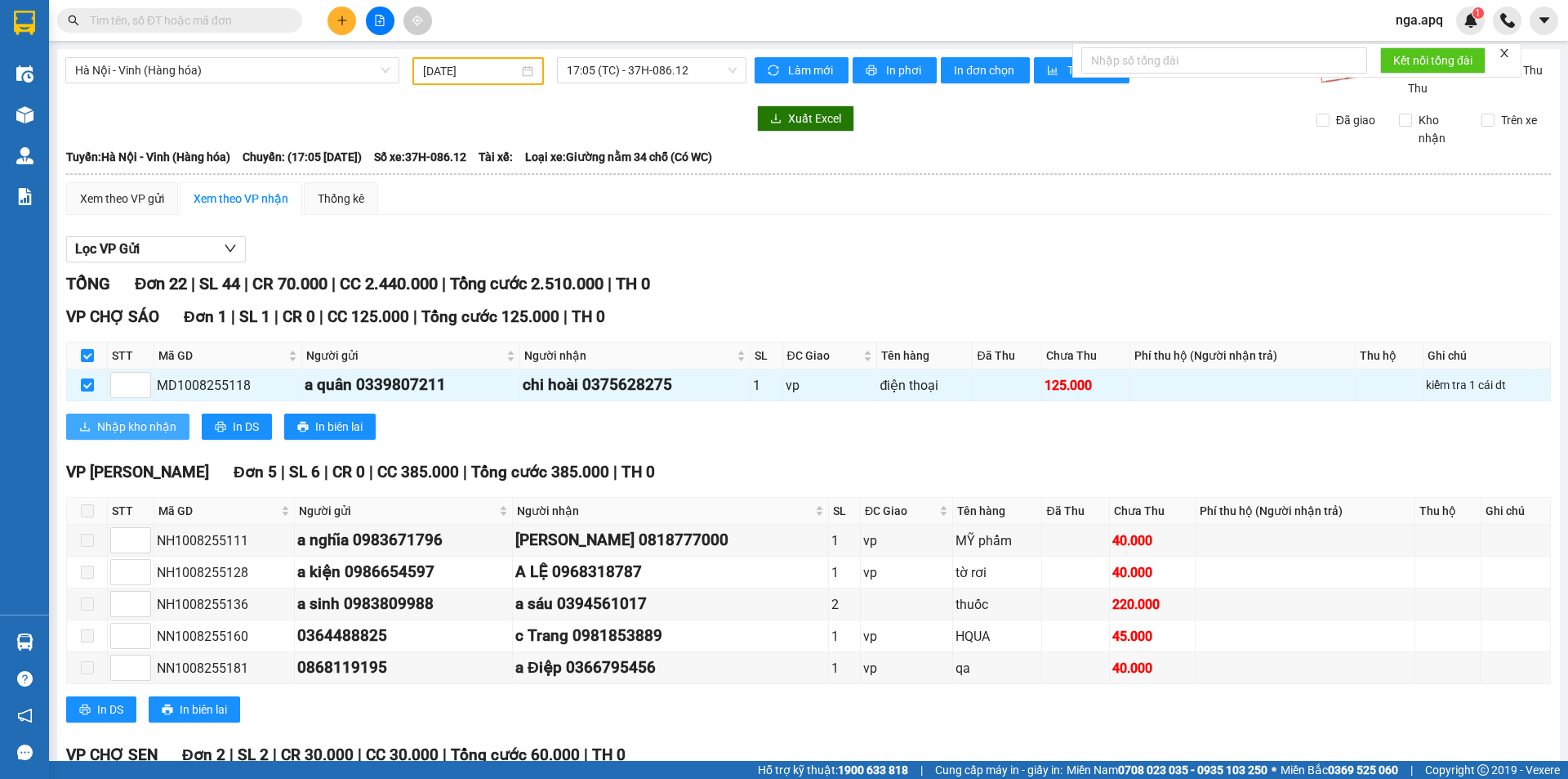
click at [108, 428] on span "Nhập kho nhận" at bounding box center [136, 426] width 80 height 18
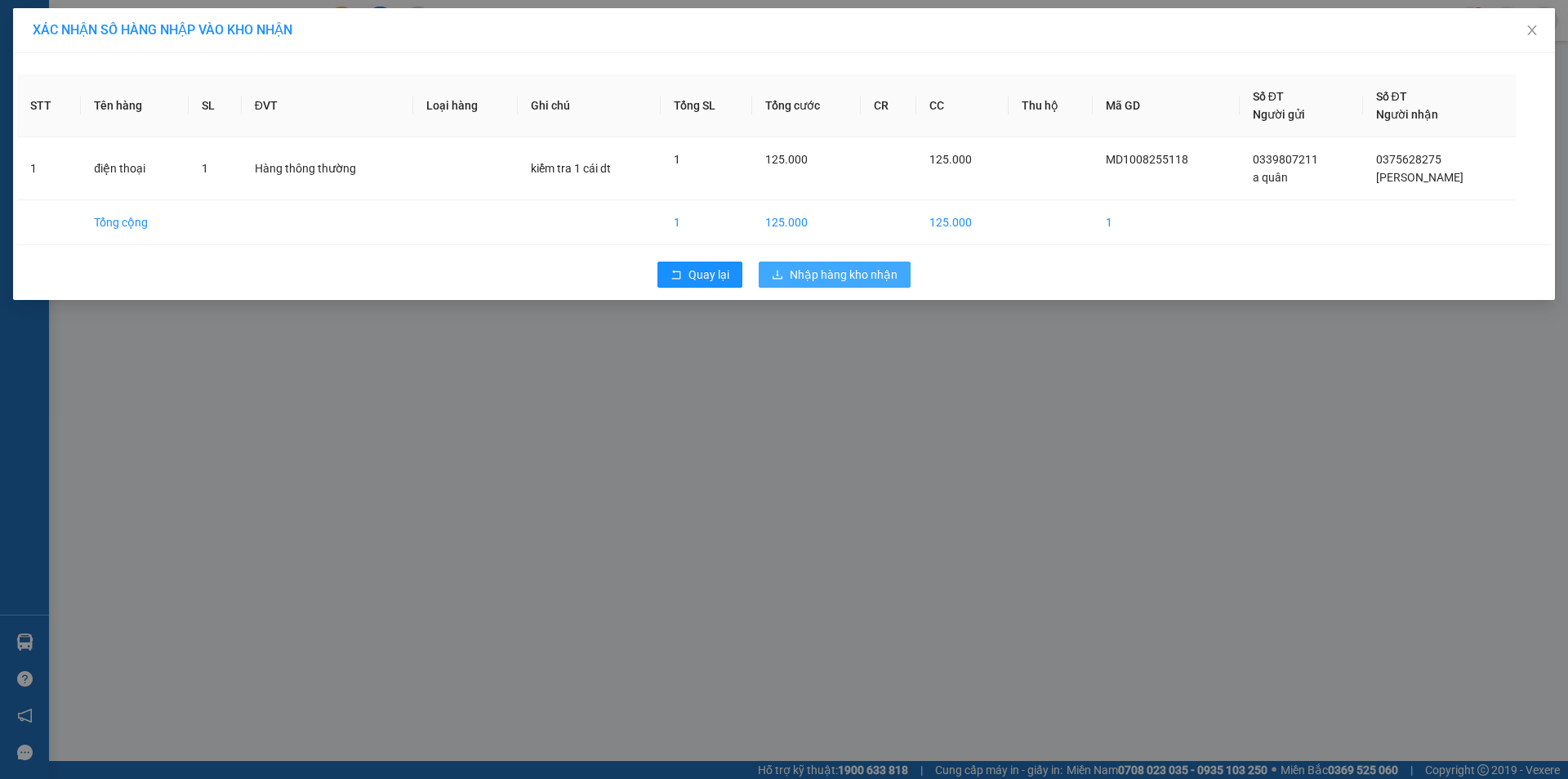
click at [831, 271] on span "Nhập hàng kho nhận" at bounding box center [844, 274] width 107 height 18
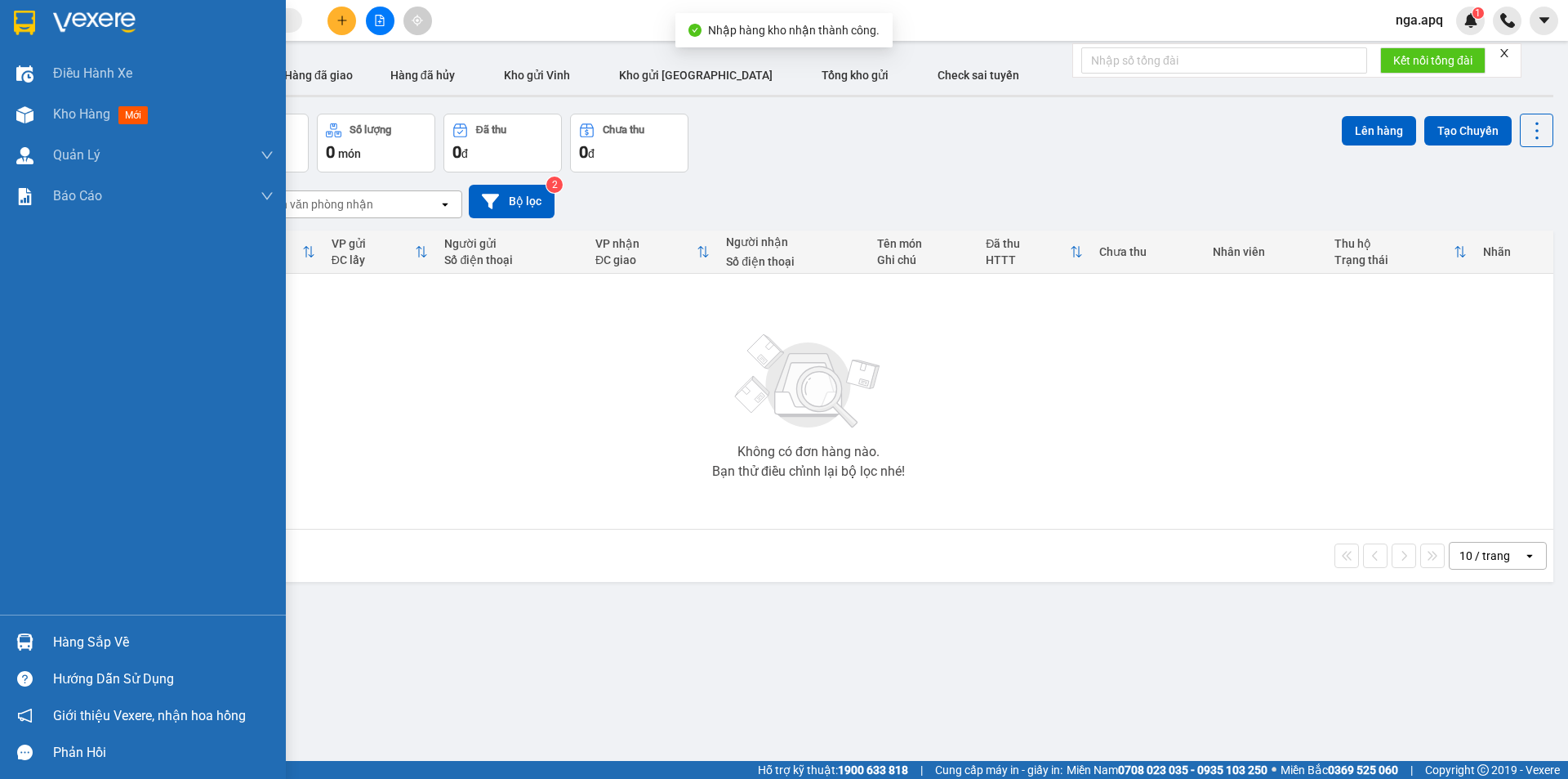
click at [25, 637] on img at bounding box center [25, 642] width 17 height 17
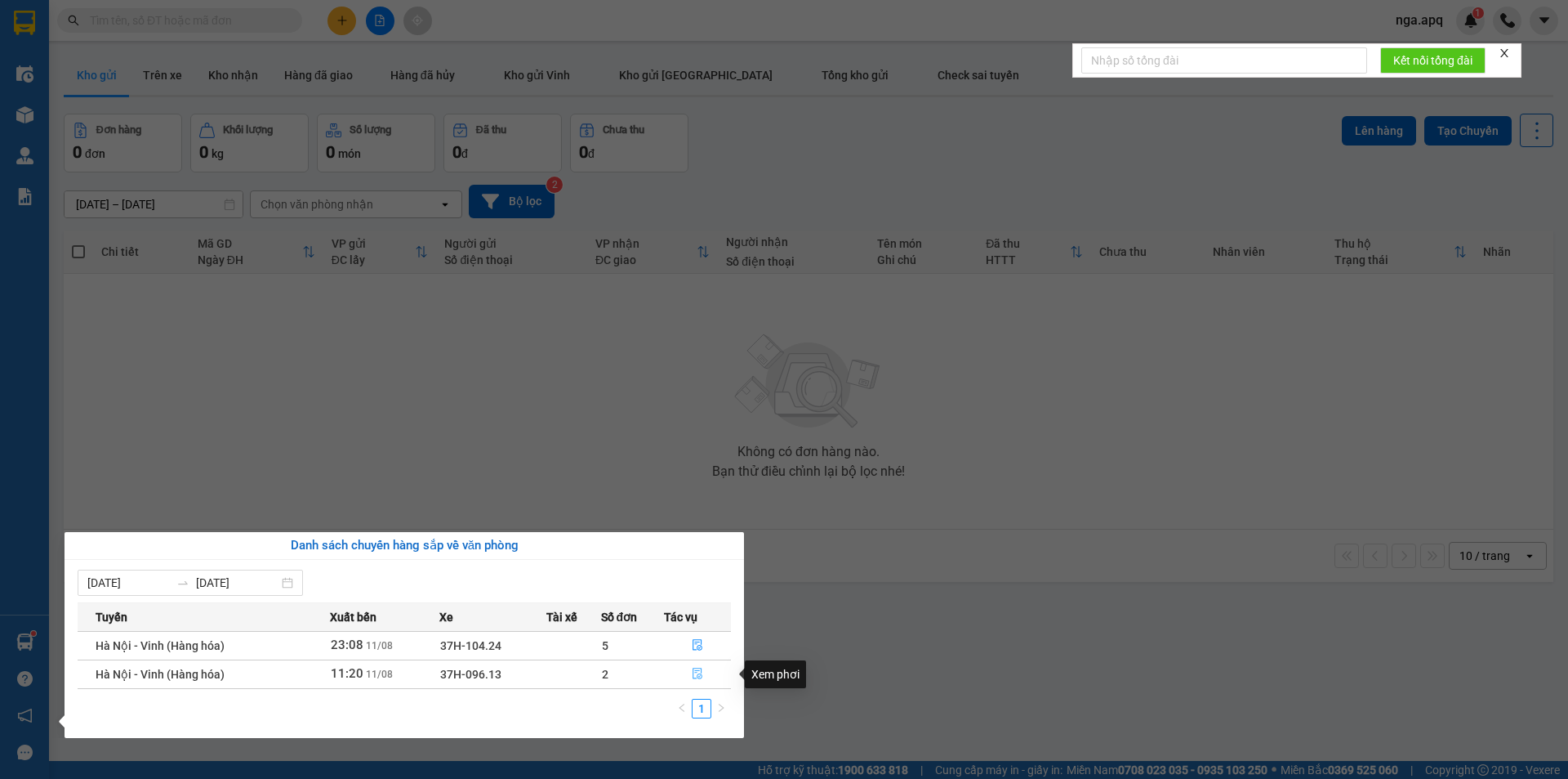
click at [702, 673] on icon "file-done" at bounding box center [697, 673] width 12 height 12
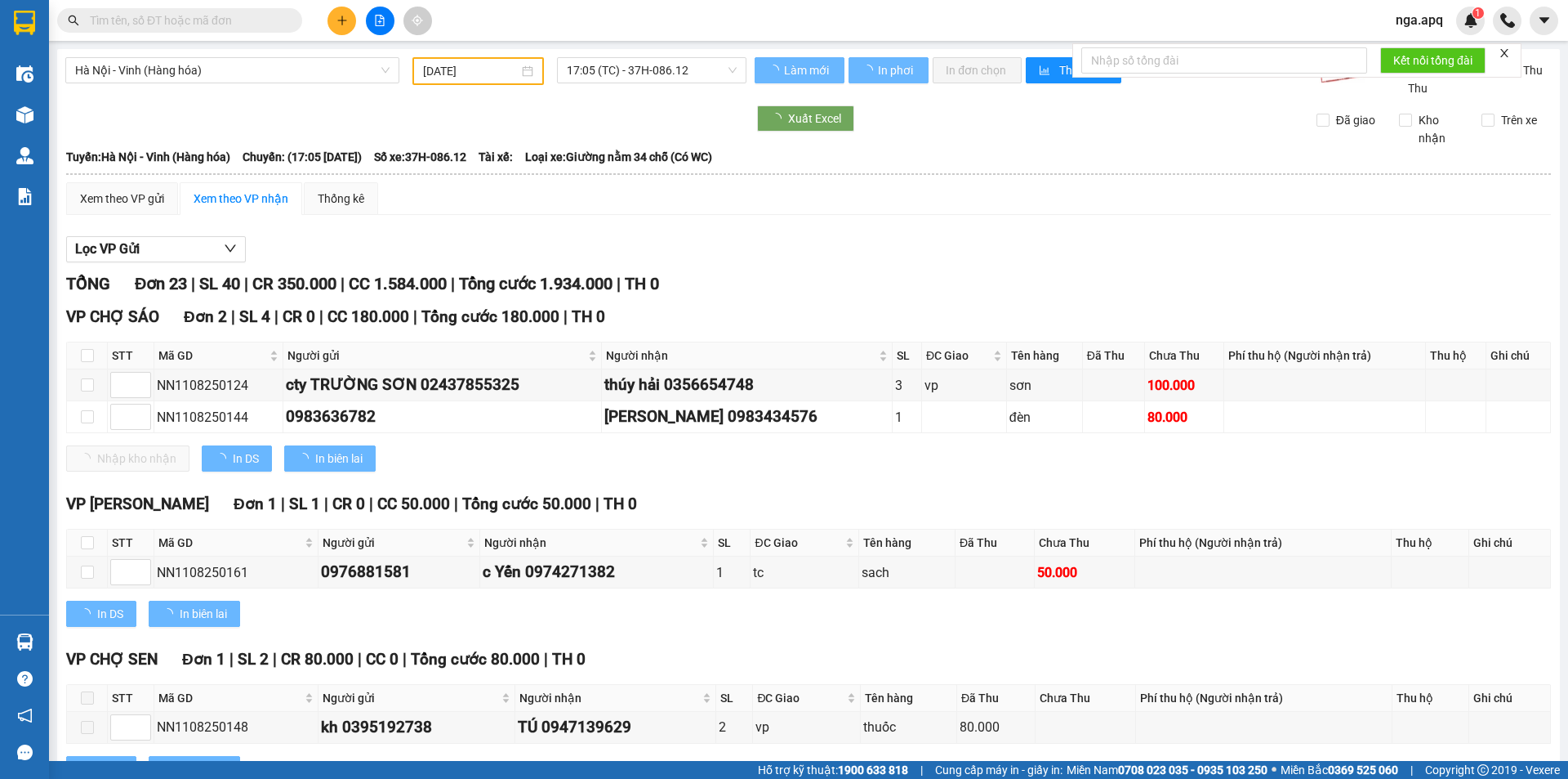
type input "[DATE]"
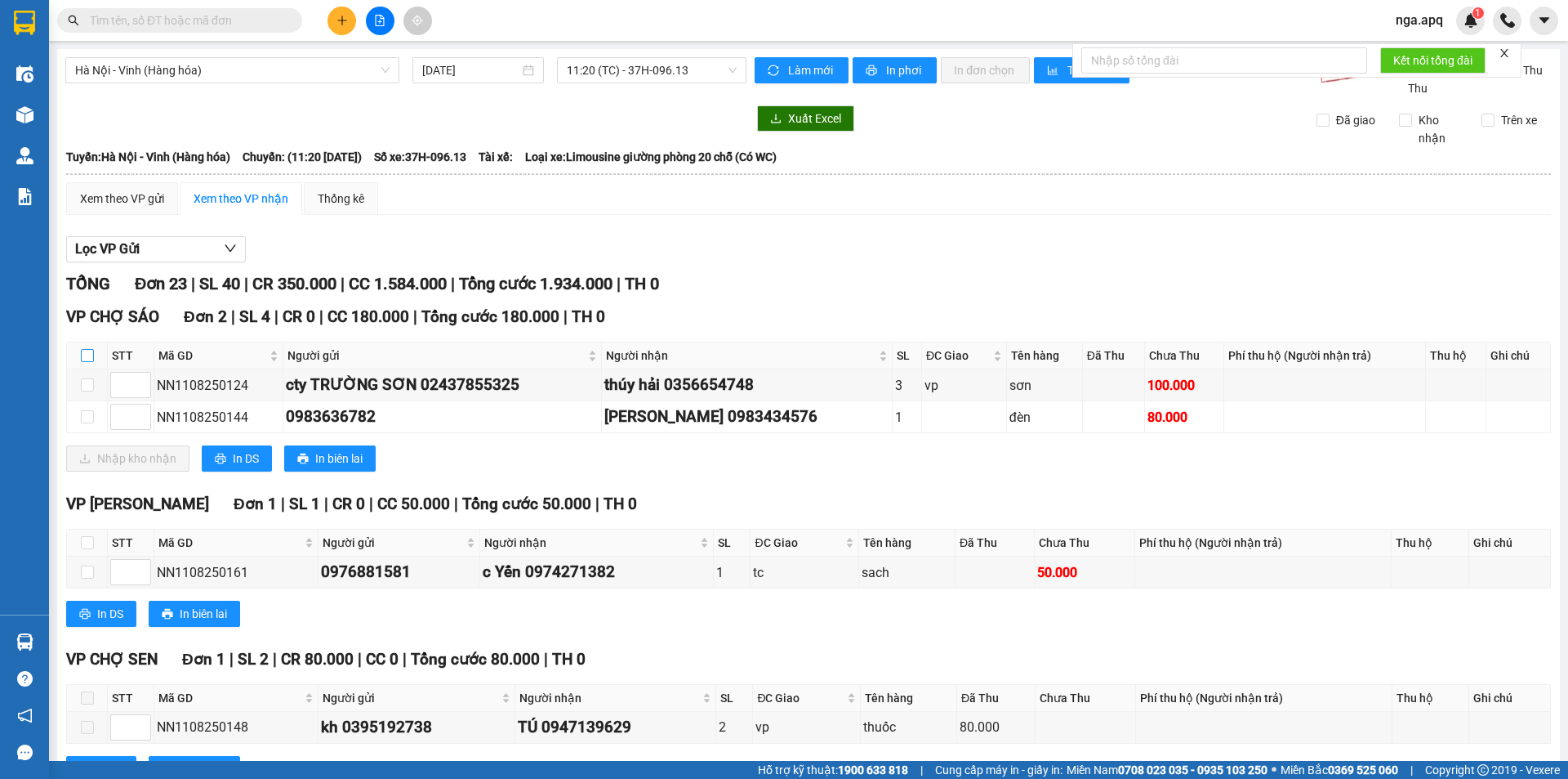
click at [84, 354] on input "checkbox" at bounding box center [87, 356] width 13 height 13
checkbox input "true"
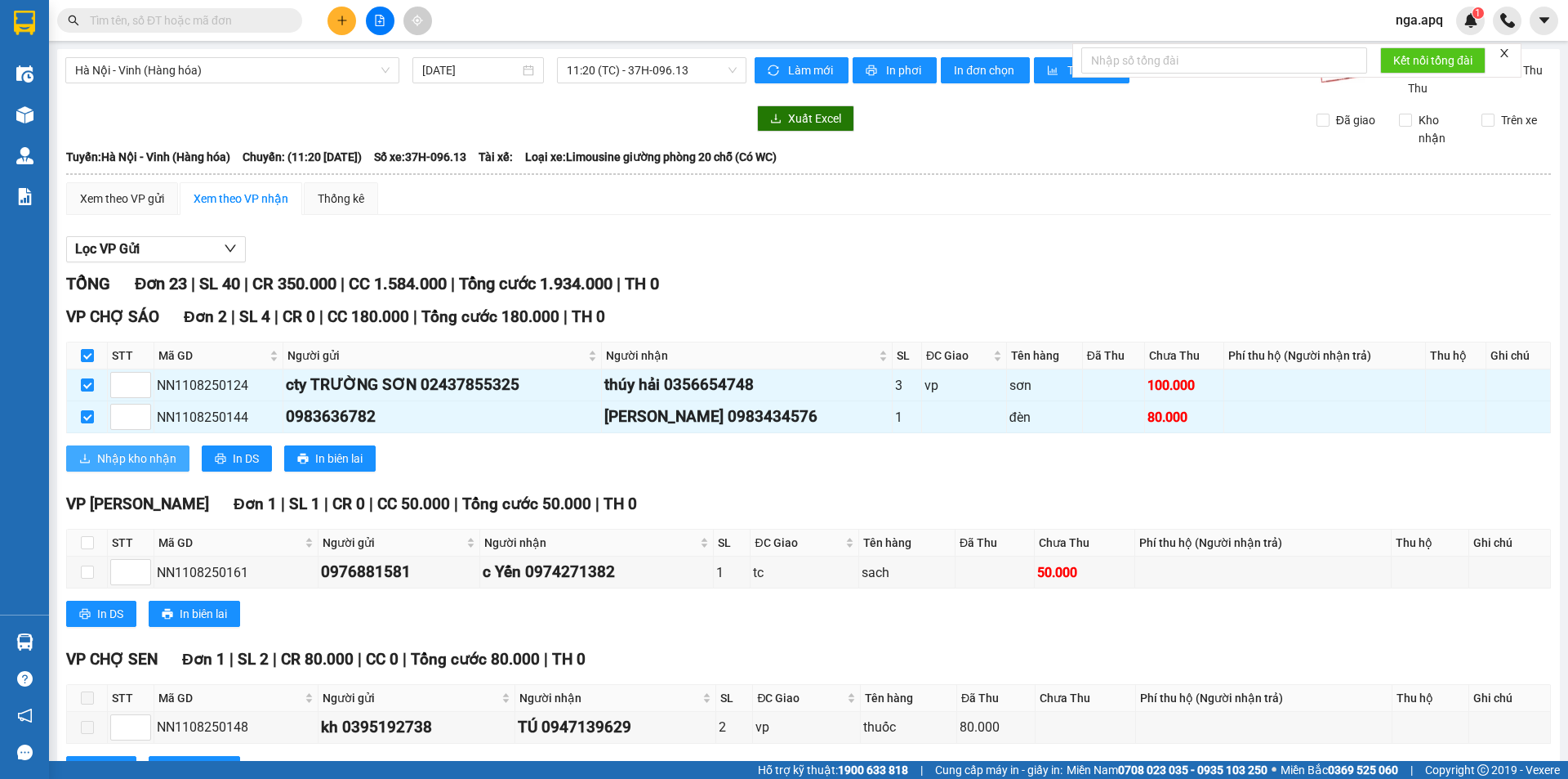
click at [118, 459] on span "Nhập kho nhận" at bounding box center [136, 458] width 80 height 18
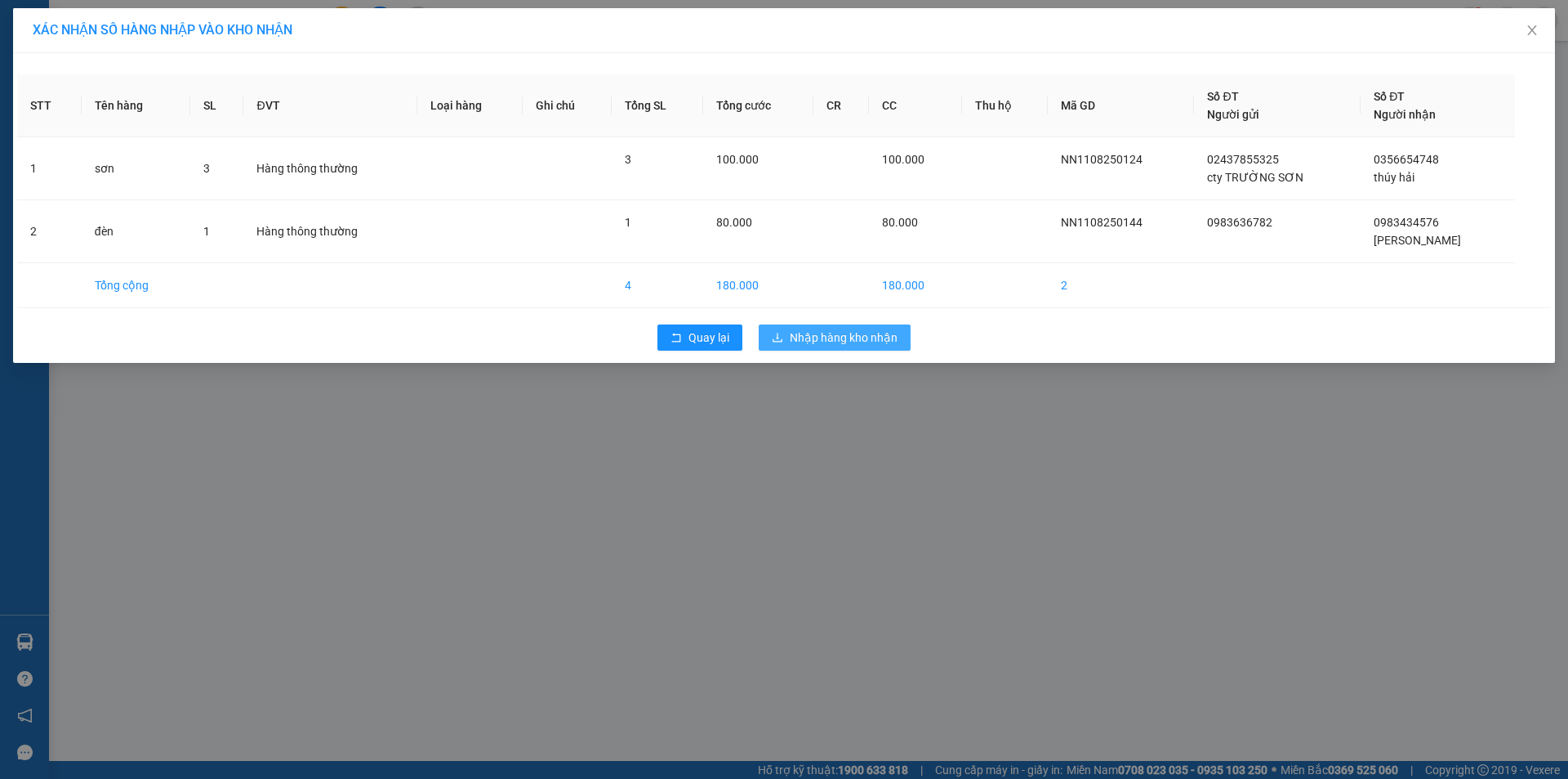
click at [830, 337] on span "Nhập hàng kho nhận" at bounding box center [844, 337] width 107 height 18
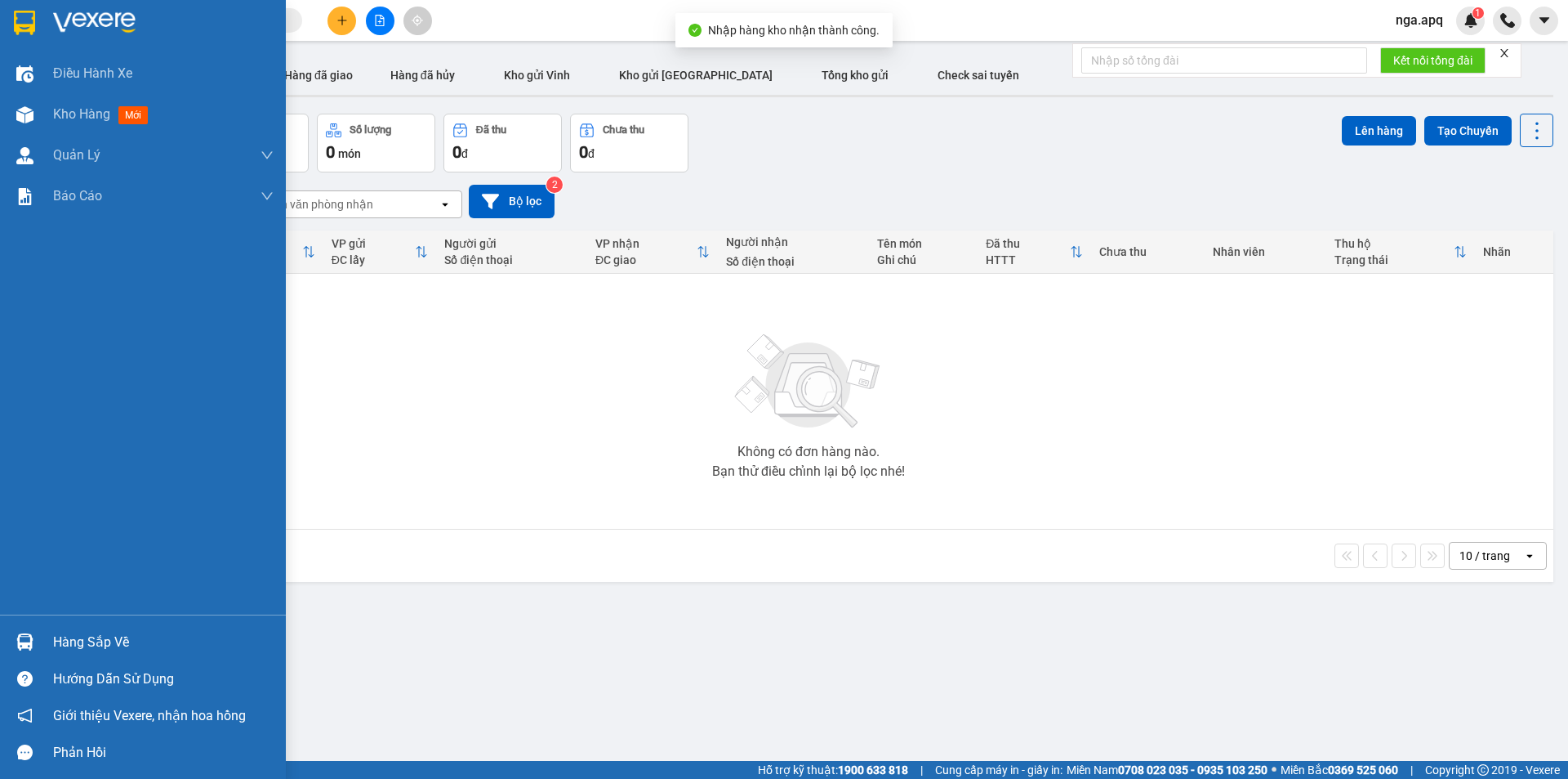
click at [26, 634] on img at bounding box center [25, 642] width 17 height 17
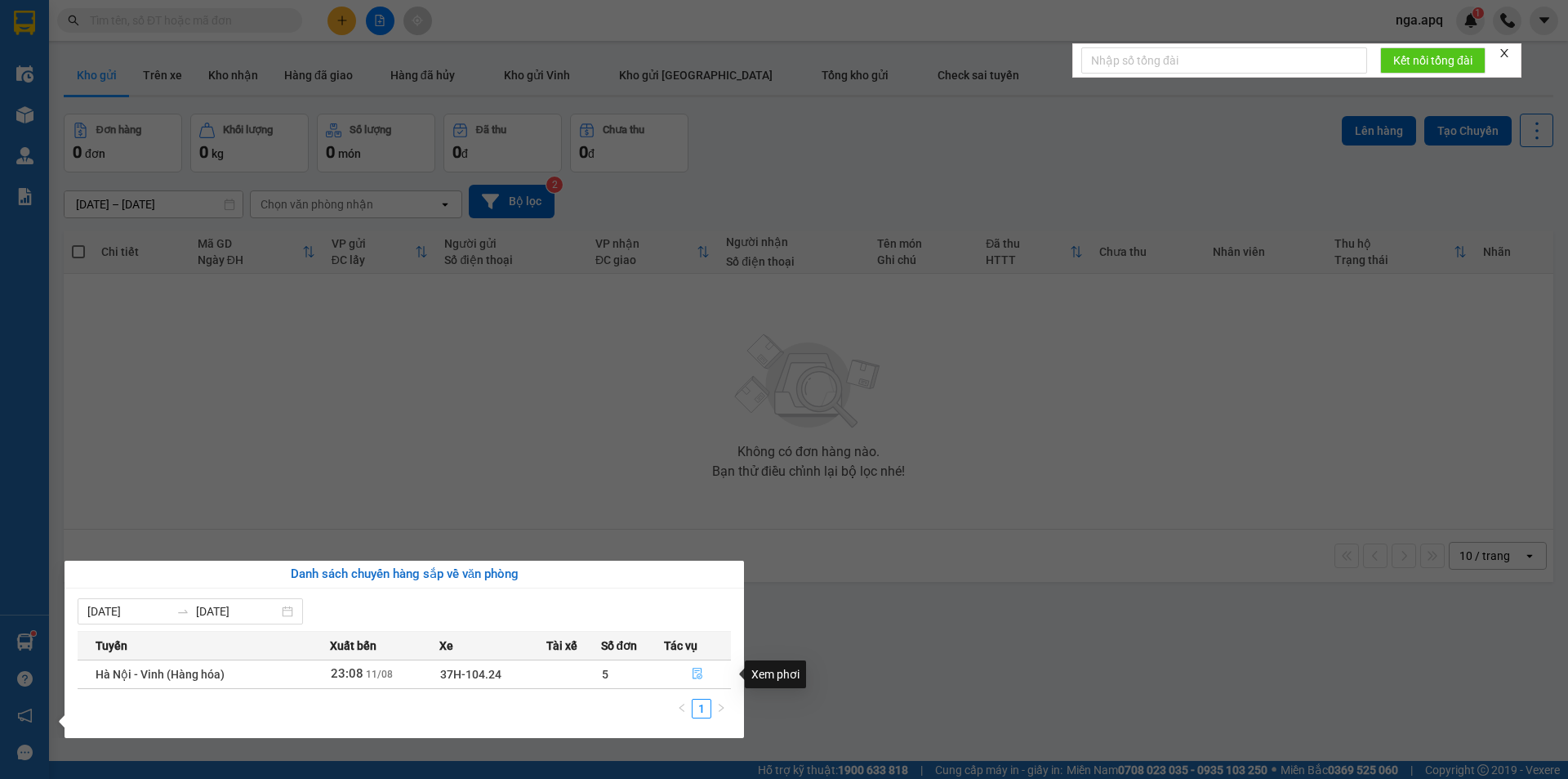
click at [697, 671] on icon "file-done" at bounding box center [697, 674] width 10 height 12
